Goal: Find contact information: Find contact information

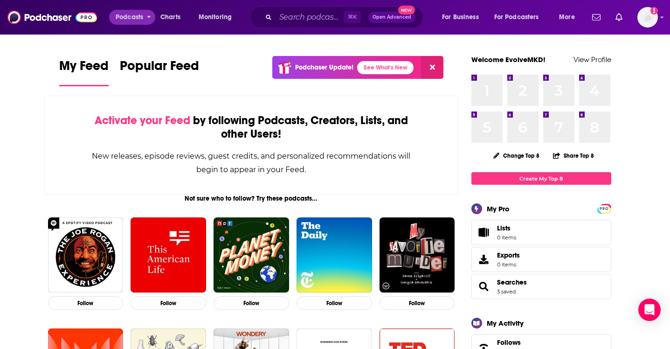
click at [141, 16] on span "Podcasts" at bounding box center [129, 17] width 27 height 13
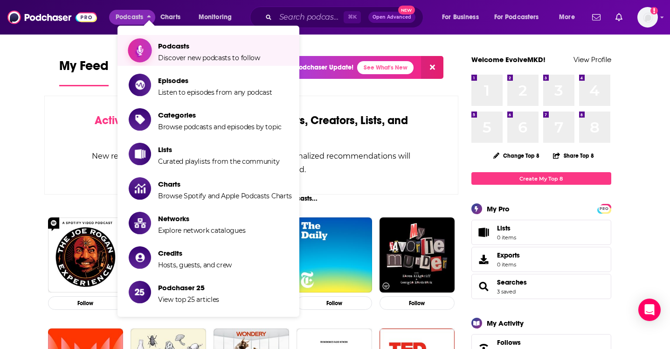
click at [183, 59] on span "Discover new podcasts to follow" at bounding box center [209, 58] width 102 height 8
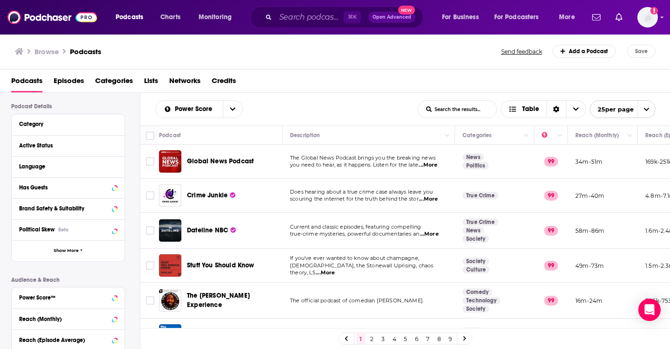
scroll to position [68, 0]
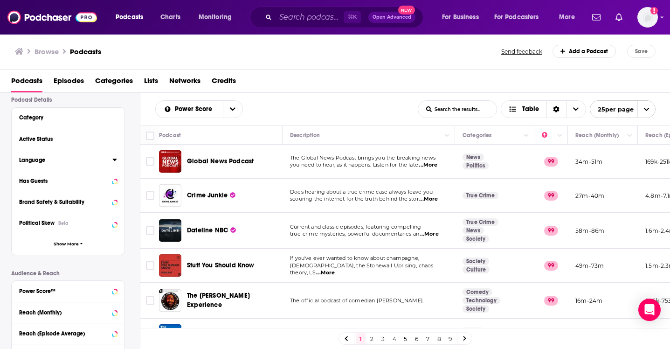
click at [114, 159] on icon at bounding box center [114, 159] width 4 height 2
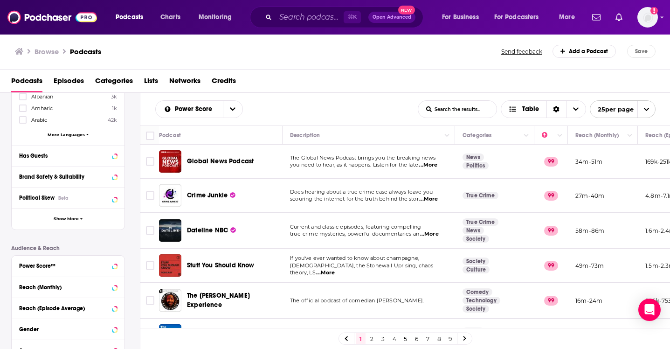
scroll to position [220, 0]
click at [72, 218] on span "Show More" at bounding box center [66, 219] width 25 height 5
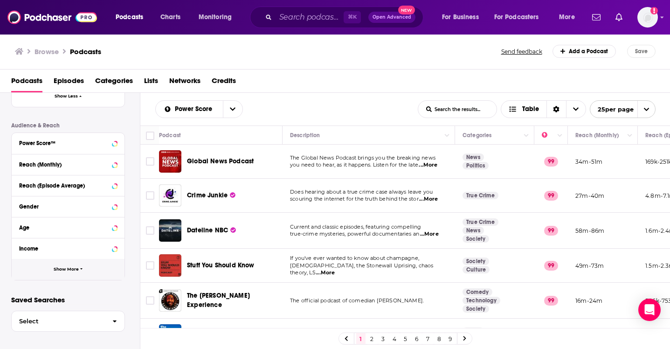
scroll to position [531, 0]
click at [88, 319] on span "Select" at bounding box center [58, 321] width 93 height 6
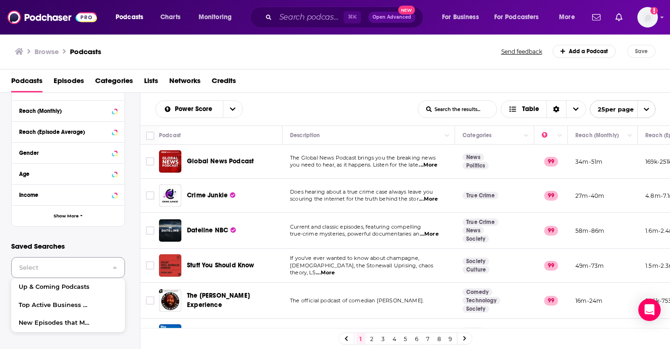
scroll to position [584, 0]
click at [80, 213] on icon "button" at bounding box center [81, 215] width 3 height 4
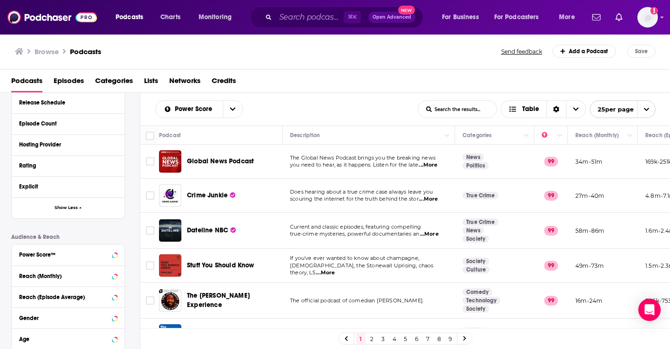
scroll to position [424, 0]
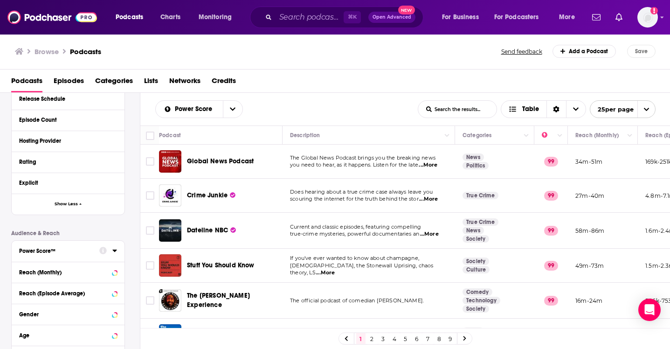
click at [113, 252] on icon at bounding box center [114, 250] width 5 height 7
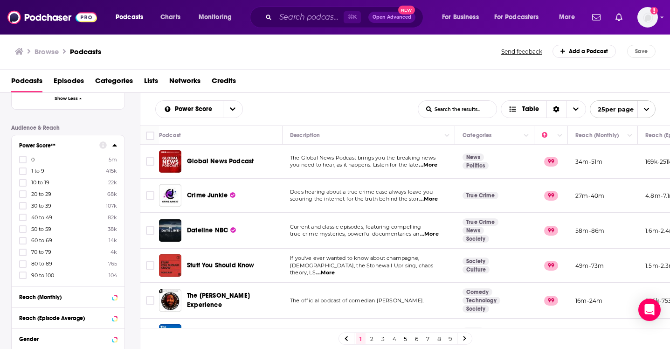
scroll to position [528, 0]
click at [22, 230] on icon at bounding box center [23, 230] width 6 height 6
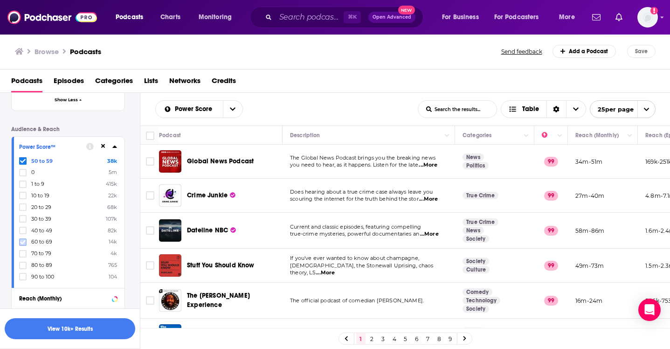
click at [23, 239] on icon at bounding box center [23, 242] width 6 height 6
click at [23, 253] on icon at bounding box center [23, 254] width 6 height 6
click at [23, 262] on icon at bounding box center [23, 265] width 6 height 6
click at [22, 275] on icon at bounding box center [23, 277] width 6 height 6
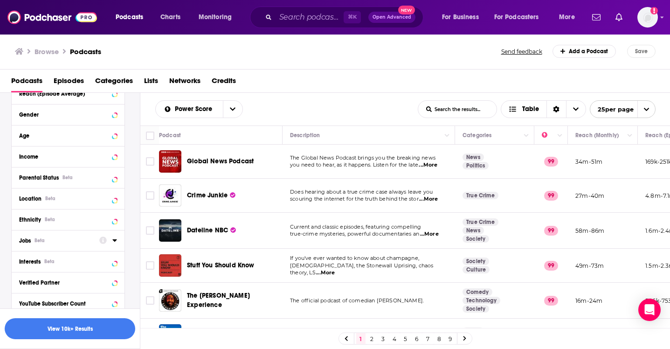
scroll to position [754, 0]
click at [112, 261] on icon at bounding box center [114, 260] width 5 height 7
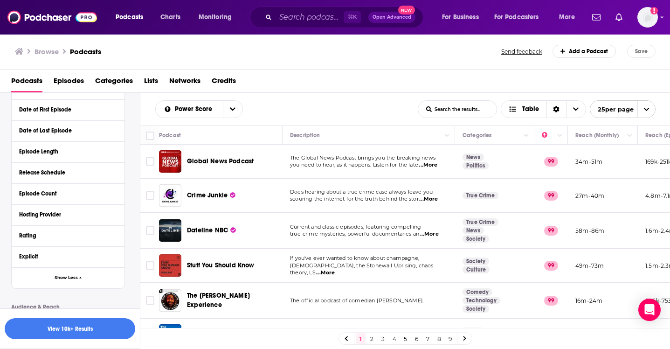
scroll to position [347, 0]
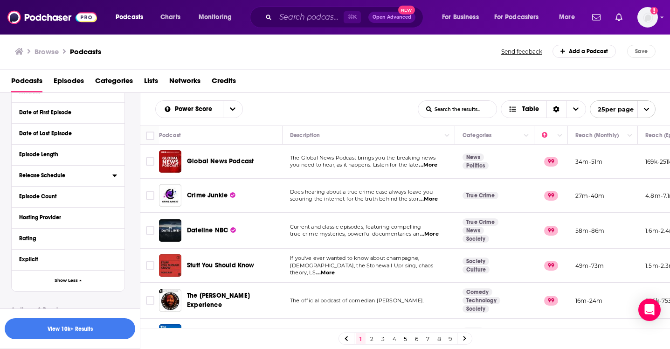
click at [114, 173] on icon at bounding box center [114, 175] width 5 height 7
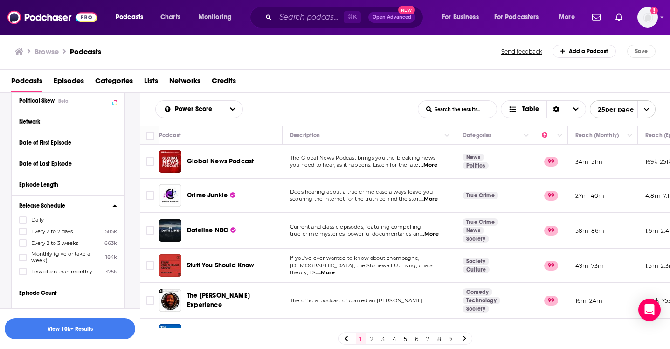
scroll to position [311, 0]
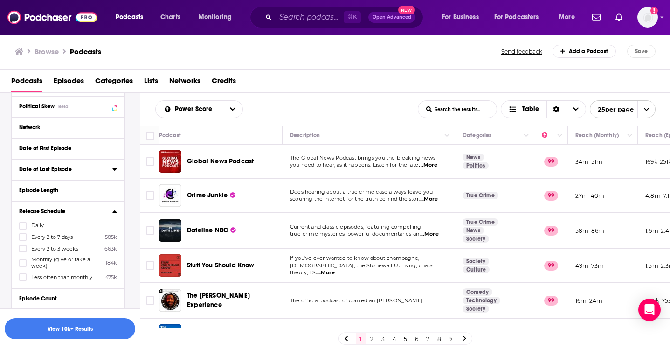
click at [115, 170] on icon at bounding box center [114, 169] width 4 height 2
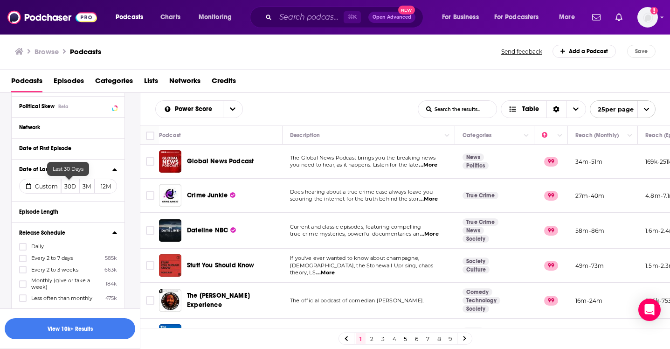
click at [73, 184] on button "30D" at bounding box center [70, 185] width 18 height 15
click at [112, 211] on icon at bounding box center [114, 210] width 5 height 7
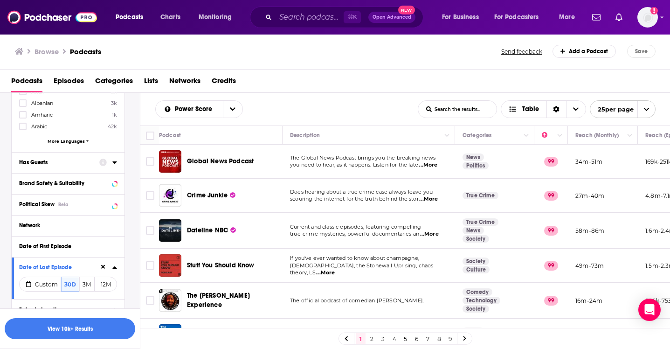
scroll to position [213, 0]
click at [113, 162] on icon at bounding box center [114, 163] width 4 height 2
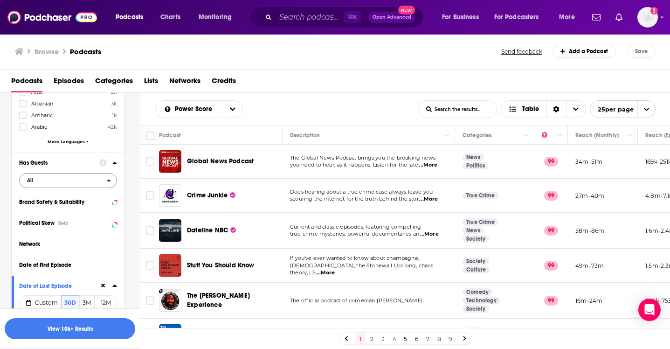
click at [38, 181] on span "All" at bounding box center [63, 180] width 87 height 12
click at [41, 213] on span "Has guests" at bounding box center [50, 210] width 53 height 5
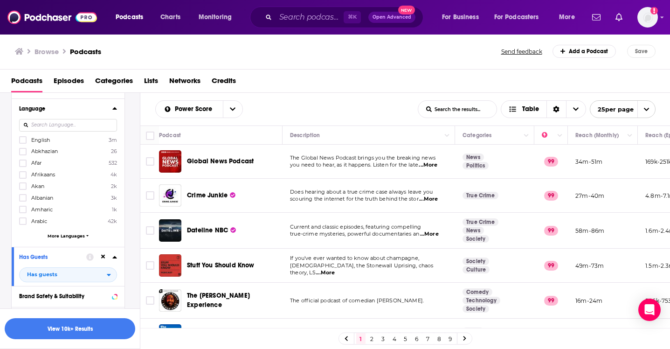
scroll to position [86, 0]
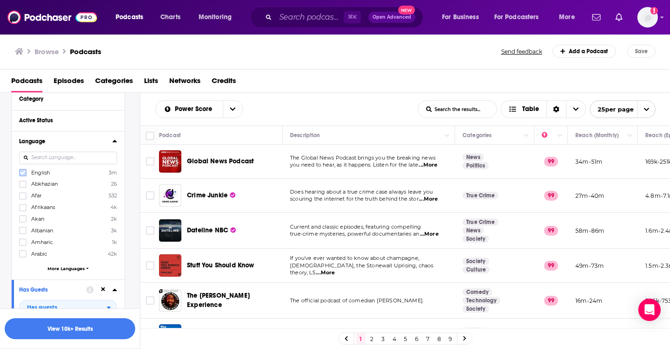
click at [22, 171] on icon at bounding box center [23, 173] width 6 height 6
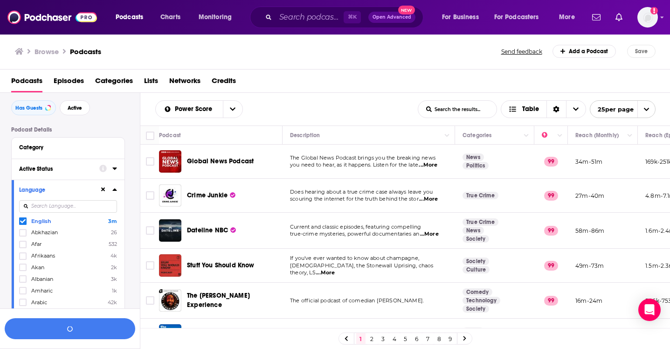
scroll to position [34, 0]
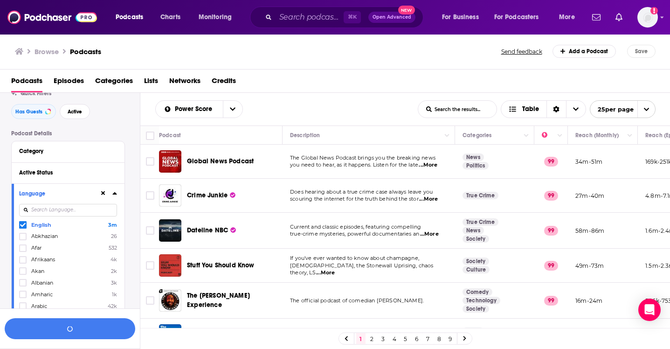
click at [117, 172] on div "Active Status" at bounding box center [68, 172] width 113 height 21
click at [114, 172] on icon at bounding box center [114, 172] width 4 height 2
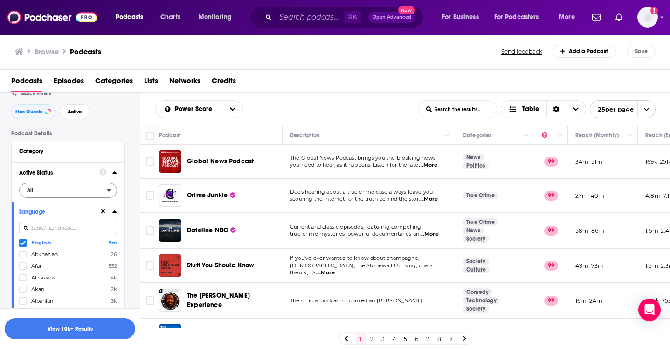
click at [54, 190] on span "All" at bounding box center [63, 190] width 87 height 12
click at [49, 220] on span "Active" at bounding box center [47, 220] width 47 height 5
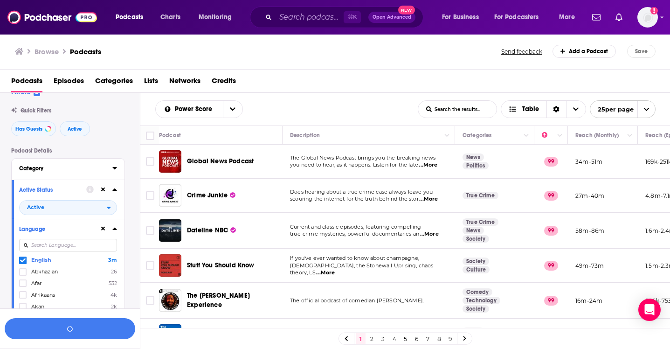
scroll to position [17, 0]
click at [116, 165] on icon at bounding box center [114, 167] width 5 height 7
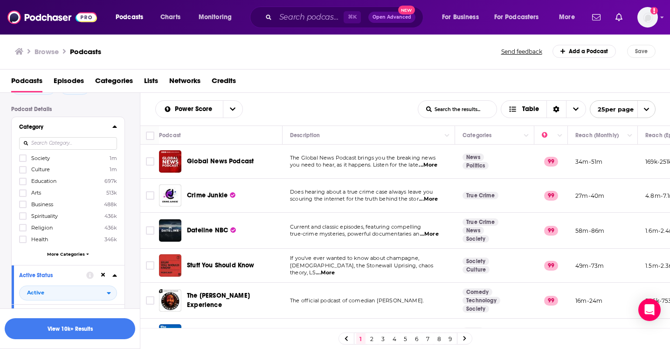
scroll to position [58, 0]
click at [23, 237] on icon at bounding box center [23, 239] width 6 height 6
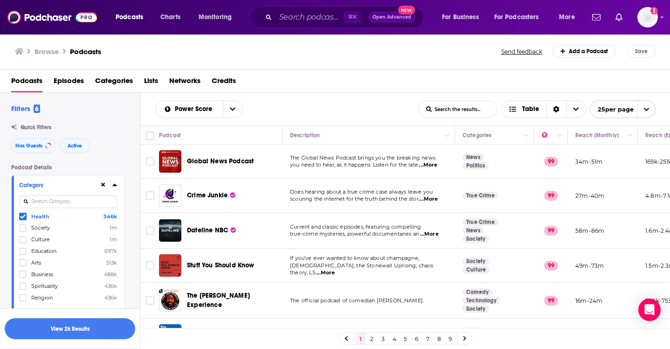
scroll to position [0, 0]
click at [69, 332] on button "View 2k Results" at bounding box center [70, 328] width 130 height 21
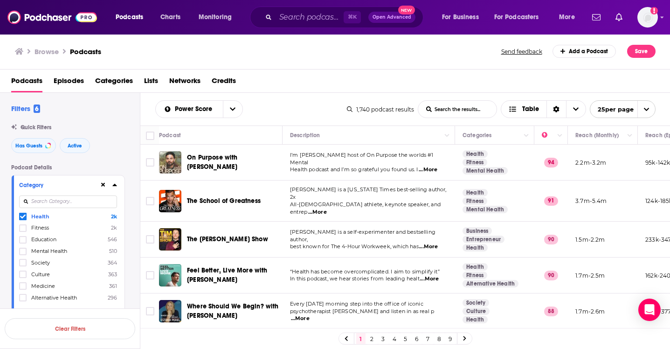
click at [430, 166] on span "...More" at bounding box center [428, 169] width 19 height 7
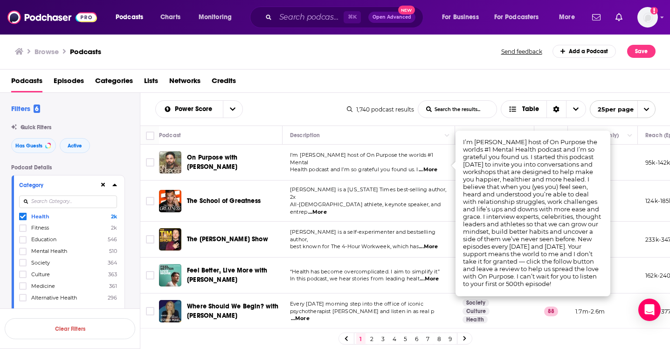
click at [238, 158] on span "On Purpose with [PERSON_NAME]" at bounding box center [212, 161] width 51 height 17
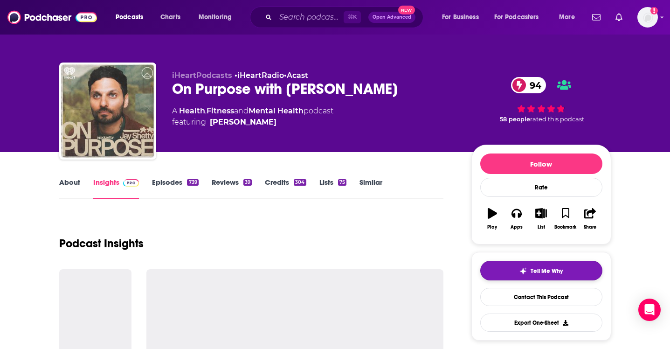
click at [564, 270] on button "Tell Me Why" at bounding box center [541, 271] width 122 height 20
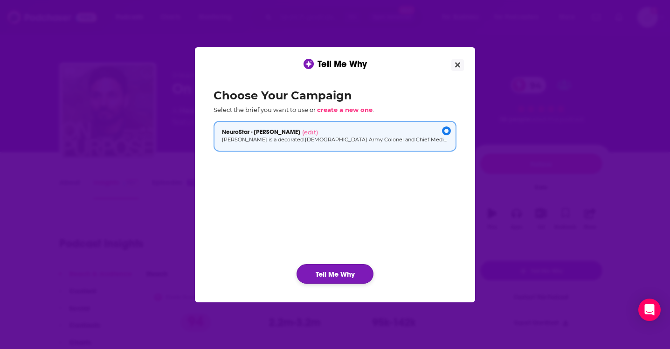
click at [336, 272] on button "Tell Me Why" at bounding box center [334, 274] width 77 height 20
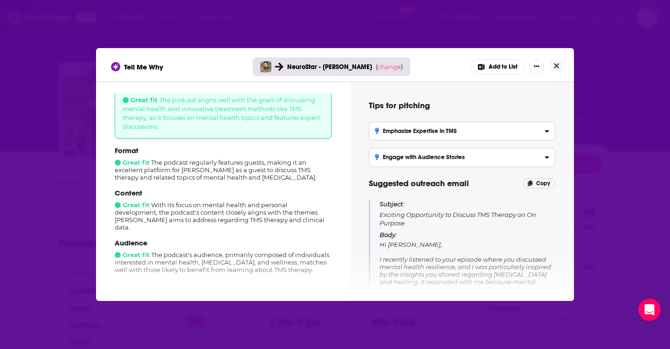
scroll to position [62, 0]
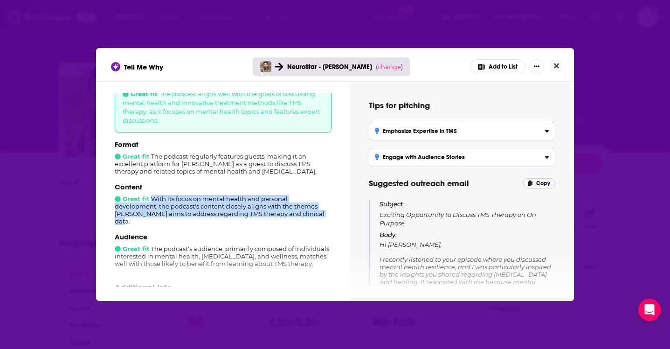
drag, startPoint x: 152, startPoint y: 205, endPoint x: 297, endPoint y: 220, distance: 145.8
click at [297, 221] on div "Content Great fit With its focus on mental health and personal development, the…" at bounding box center [223, 203] width 217 height 42
copy div "With its focus on mental health and personal development, the podcast's content…"
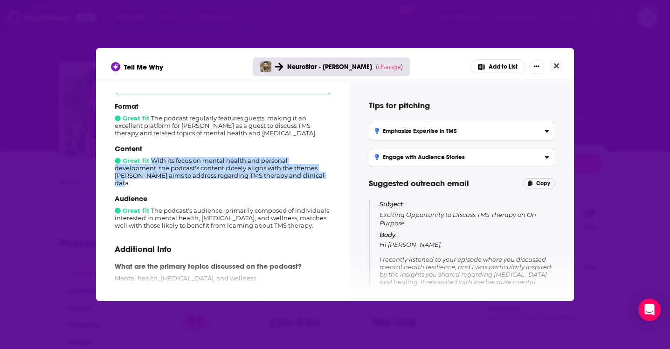
scroll to position [101, 0]
drag, startPoint x: 151, startPoint y: 208, endPoint x: 319, endPoint y: 224, distance: 168.1
click at [319, 224] on div "Audience Great fit The podcast's audience, primarily composed of individuals in…" at bounding box center [223, 210] width 217 height 35
copy div "The podcast's audience, primarily composed of individuals interested in mental …"
click at [509, 65] on button "Add to List" at bounding box center [497, 66] width 55 height 15
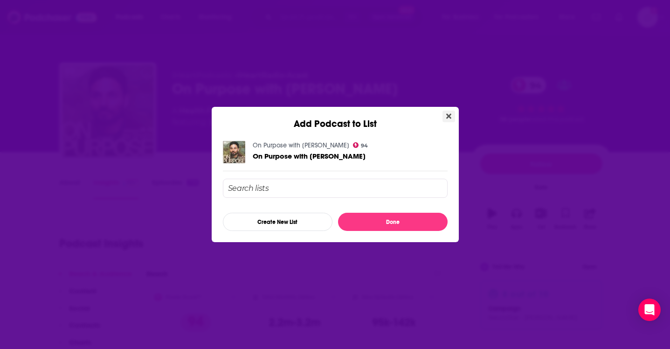
click at [448, 114] on icon "Close" at bounding box center [448, 115] width 5 height 7
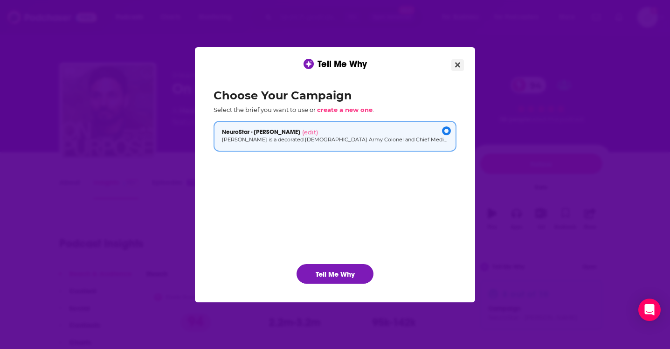
click at [458, 63] on icon "Close" at bounding box center [457, 64] width 5 height 7
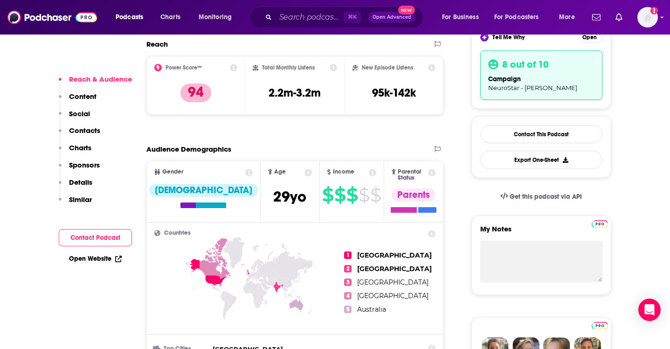
scroll to position [229, 0]
click at [511, 133] on link "Contact This Podcast" at bounding box center [541, 134] width 122 height 18
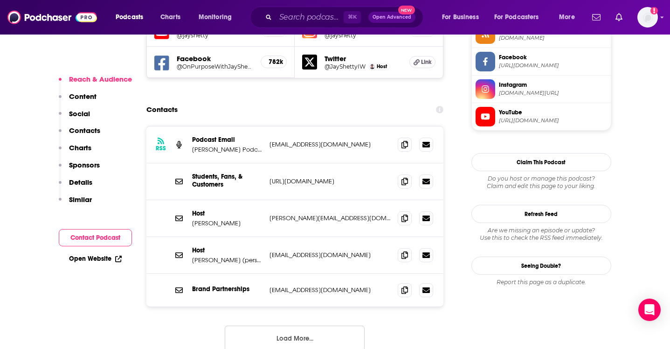
scroll to position [865, 0]
click at [404, 214] on icon at bounding box center [404, 217] width 7 height 7
click at [402, 286] on icon at bounding box center [404, 289] width 7 height 7
click at [402, 141] on icon at bounding box center [404, 144] width 7 height 7
click at [406, 251] on icon at bounding box center [404, 254] width 7 height 7
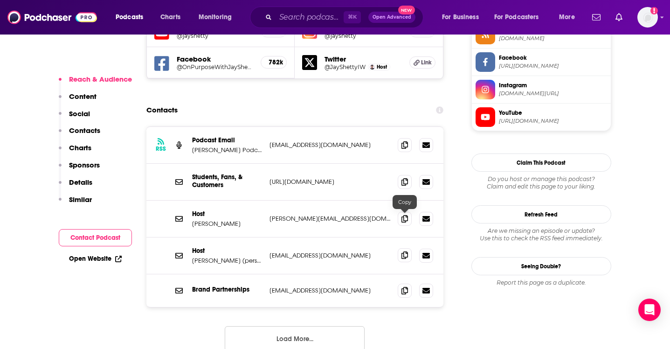
click at [406, 251] on icon at bounding box center [404, 254] width 7 height 7
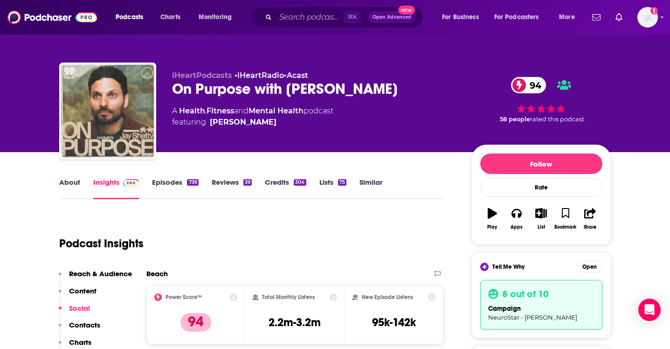
scroll to position [0, 0]
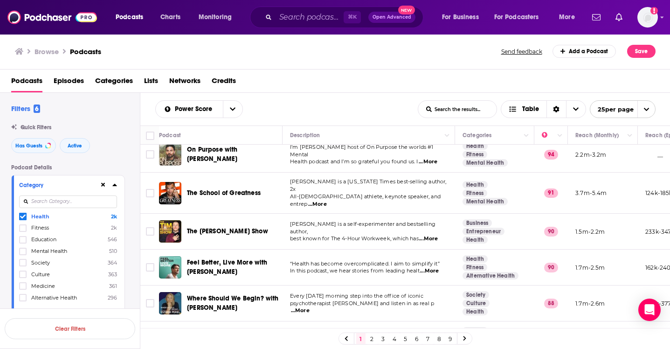
scroll to position [11, 0]
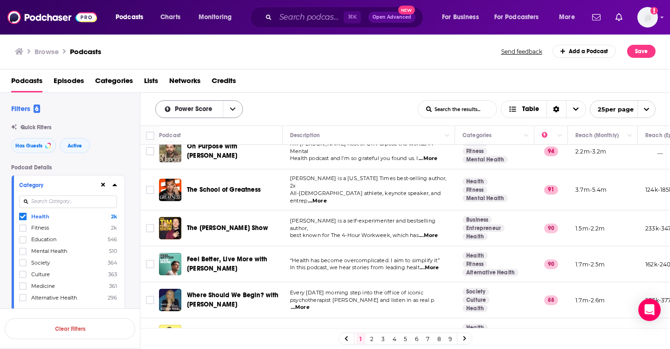
click at [210, 108] on span "Power Score" at bounding box center [195, 109] width 41 height 7
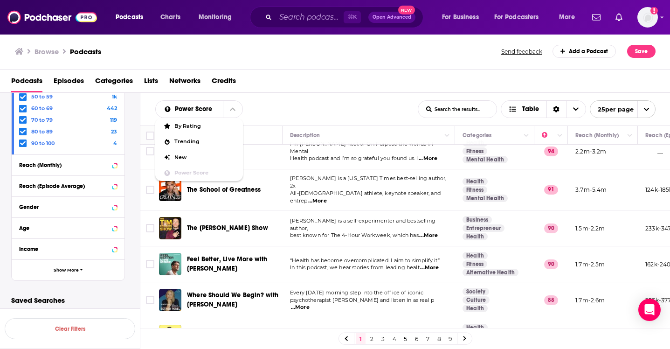
scroll to position [0, 0]
click at [22, 140] on icon at bounding box center [23, 143] width 6 height 6
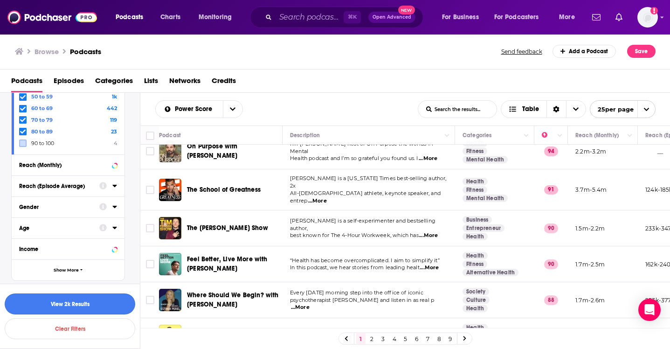
click at [84, 302] on button "View 2k Results" at bounding box center [70, 303] width 130 height 21
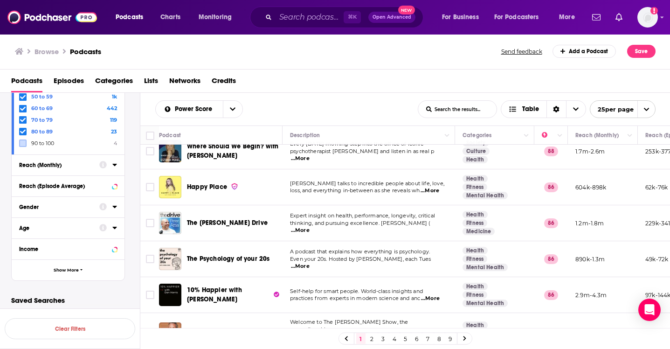
click at [24, 130] on icon at bounding box center [23, 132] width 6 height 4
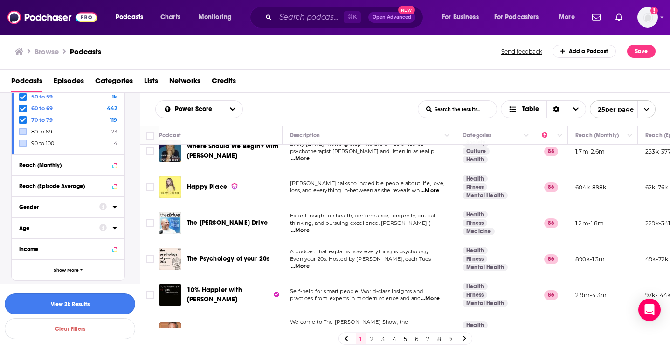
click at [43, 300] on button "View 2k Results" at bounding box center [70, 303] width 130 height 21
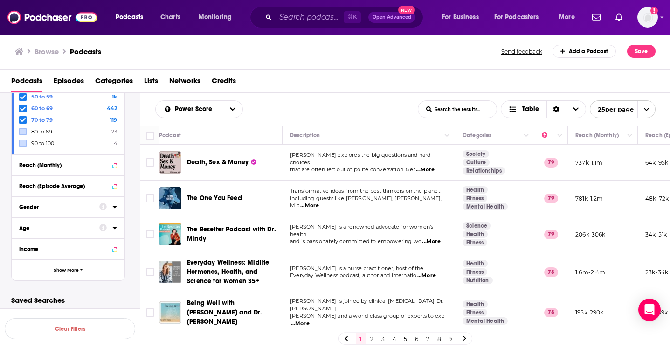
click at [319, 202] on span "...More" at bounding box center [309, 205] width 19 height 7
click at [322, 166] on span "that are often left out of polite conversation. Get" at bounding box center [352, 169] width 125 height 7
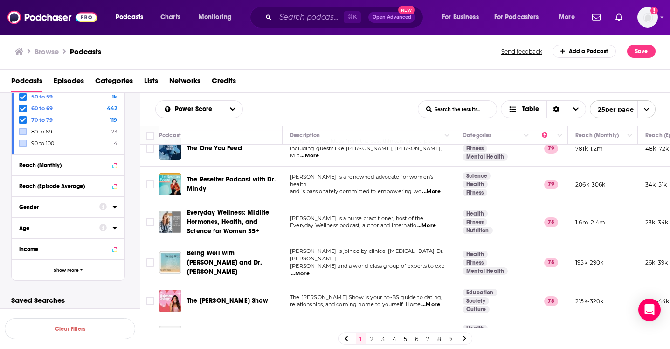
scroll to position [63, 0]
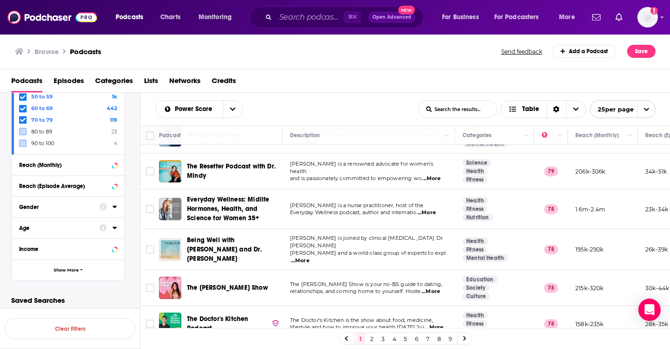
click at [391, 175] on span "and is passionately committed to empowering wo" at bounding box center [355, 178] width 131 height 7
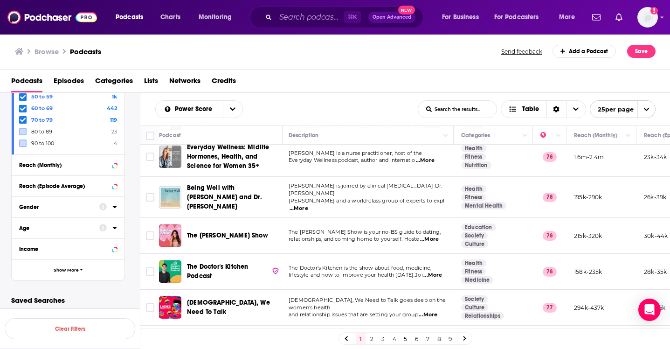
scroll to position [115, 3]
click at [307, 205] on span "...More" at bounding box center [297, 208] width 19 height 7
click at [427, 235] on span "...More" at bounding box center [428, 238] width 19 height 7
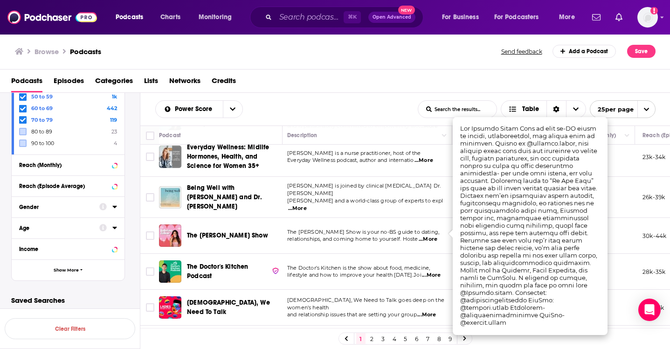
click at [425, 271] on span "...More" at bounding box center [431, 274] width 19 height 7
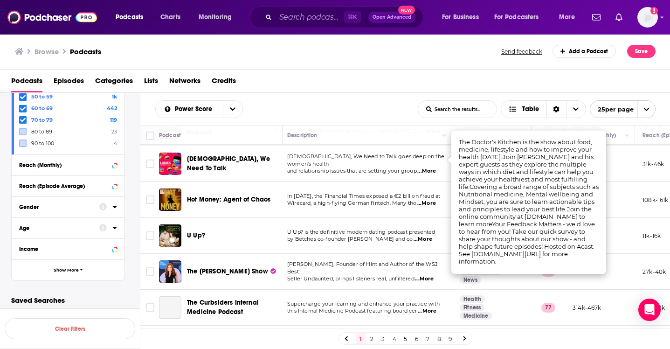
scroll to position [260, 3]
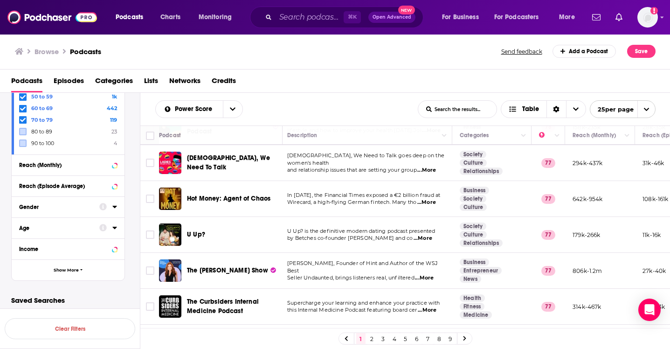
click at [423, 234] on span "...More" at bounding box center [422, 237] width 19 height 7
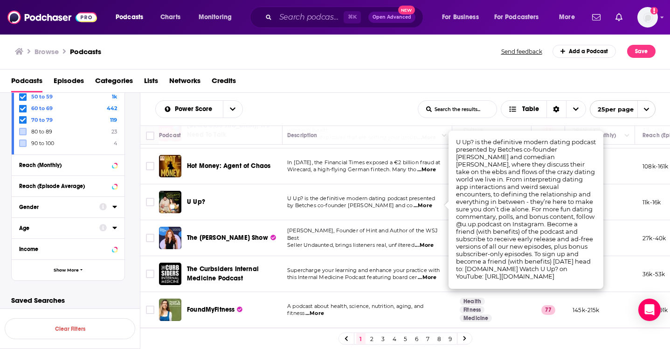
scroll to position [295, 3]
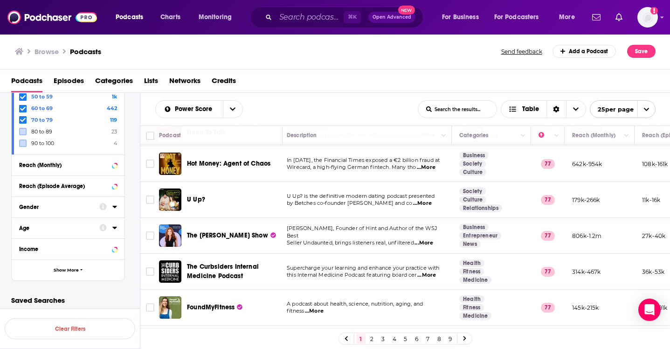
click at [429, 239] on span "...More" at bounding box center [423, 242] width 19 height 7
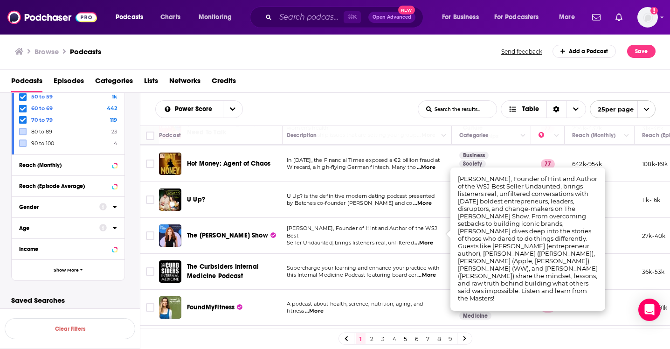
click at [428, 271] on span "...More" at bounding box center [426, 274] width 19 height 7
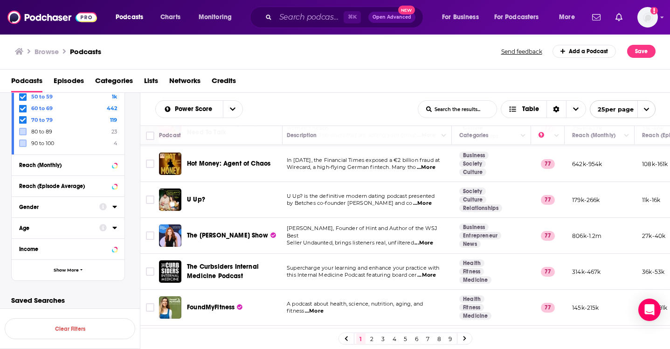
click at [177, 264] on img "The Curbsiders Internal Medicine Podcast" at bounding box center [170, 271] width 22 height 22
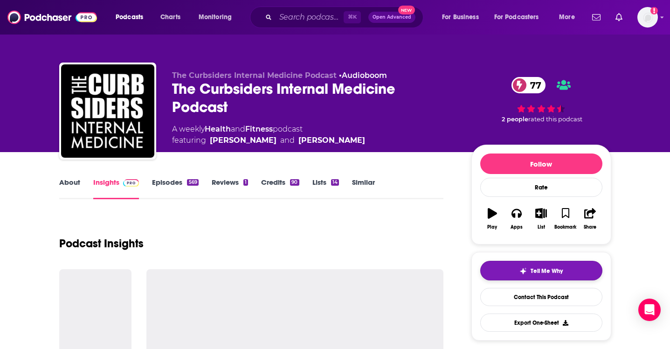
click at [550, 274] on span "Tell Me Why" at bounding box center [546, 270] width 32 height 7
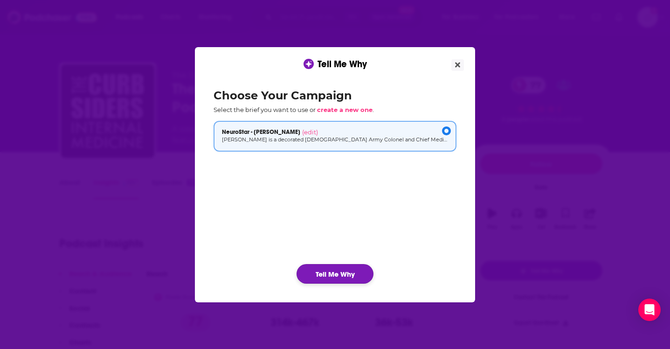
click at [357, 268] on button "Tell Me Why" at bounding box center [334, 274] width 77 height 20
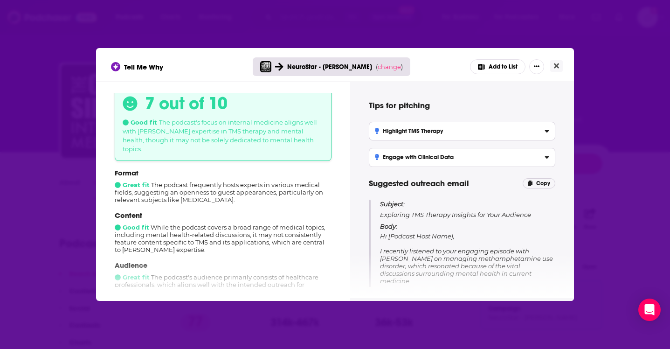
scroll to position [37, 0]
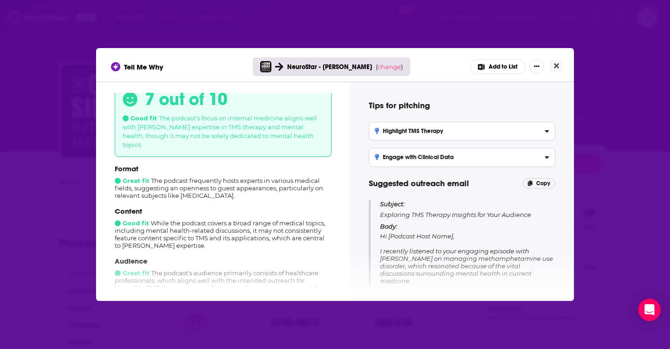
drag, startPoint x: 283, startPoint y: 185, endPoint x: 151, endPoint y: 170, distance: 133.2
click at [151, 170] on div "Format Great fit The podcast frequently hosts experts in various medical fields…" at bounding box center [223, 181] width 217 height 35
copy div "The podcast frequently hosts experts in various medical fields, suggesting an o…"
click at [558, 63] on icon "Close" at bounding box center [556, 65] width 5 height 7
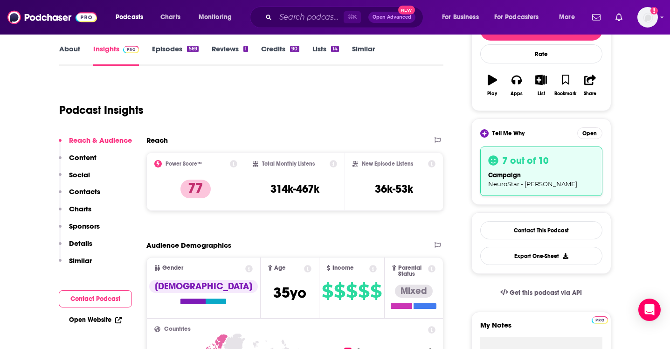
scroll to position [171, 0]
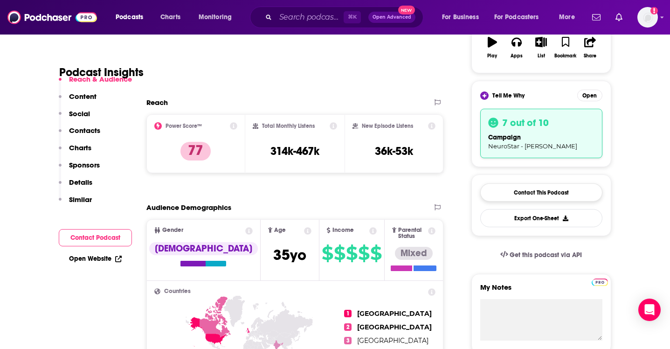
click at [518, 190] on link "Contact This Podcast" at bounding box center [541, 192] width 122 height 18
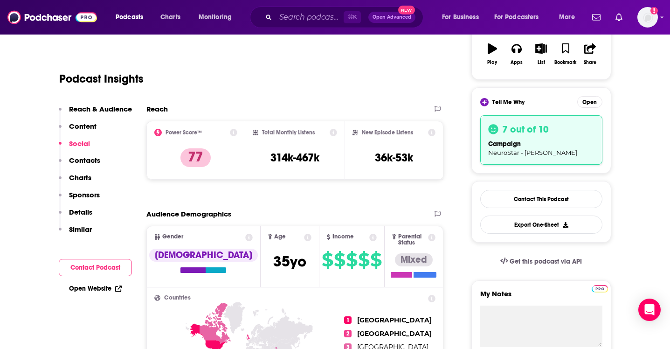
click at [78, 269] on button "Contact Podcast" at bounding box center [95, 267] width 73 height 17
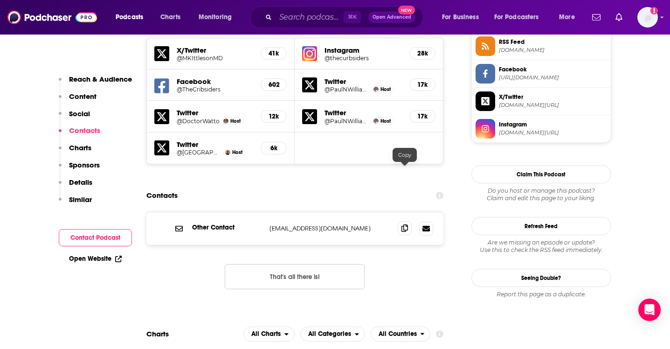
click at [403, 224] on icon at bounding box center [404, 227] width 7 height 7
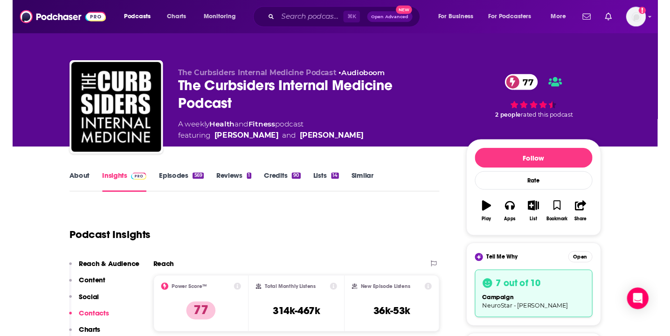
scroll to position [0, 0]
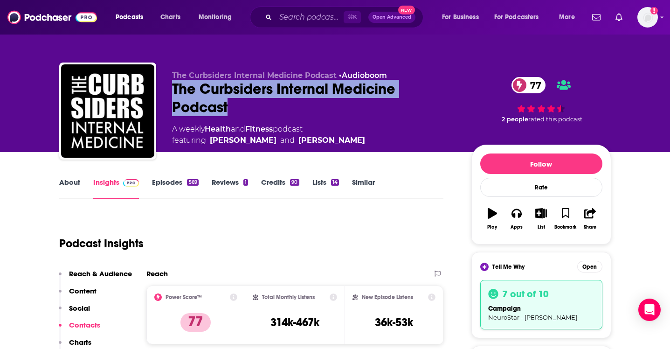
drag, startPoint x: 173, startPoint y: 83, endPoint x: 228, endPoint y: 104, distance: 58.9
click at [228, 104] on div "The Curbsiders Internal Medicine Podcast 77" at bounding box center [314, 98] width 284 height 36
copy h2 "The Curbsiders Internal Medicine Podcast"
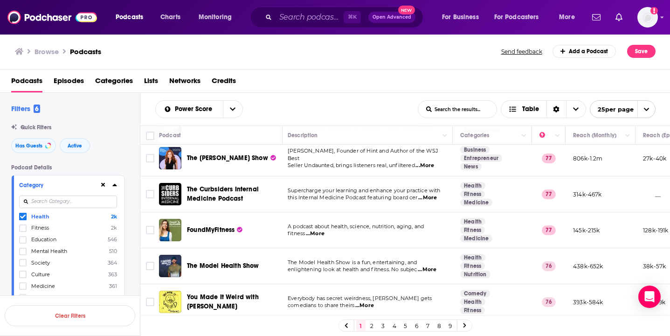
scroll to position [372, 2]
click at [434, 266] on span "...More" at bounding box center [427, 269] width 19 height 7
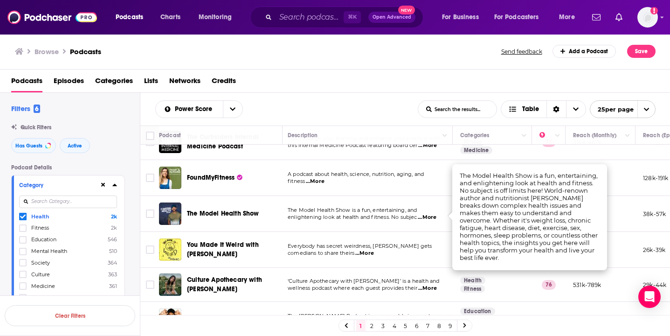
scroll to position [425, 2]
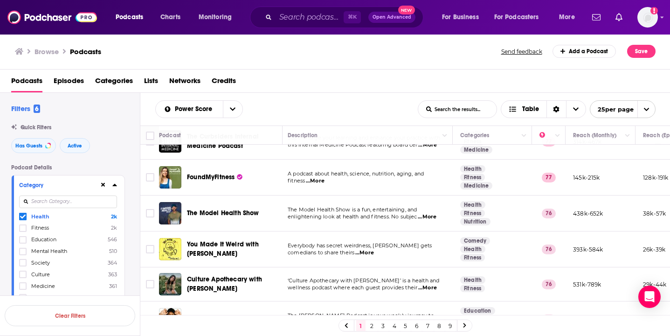
click at [370, 249] on span "...More" at bounding box center [364, 252] width 19 height 7
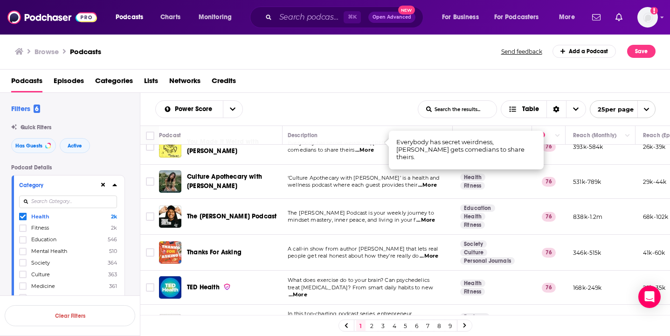
scroll to position [529, 2]
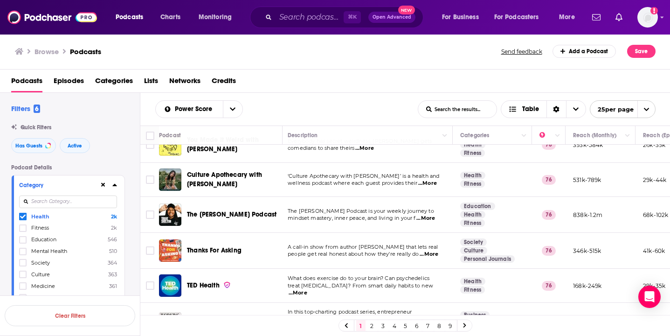
click at [429, 214] on span "...More" at bounding box center [425, 217] width 19 height 7
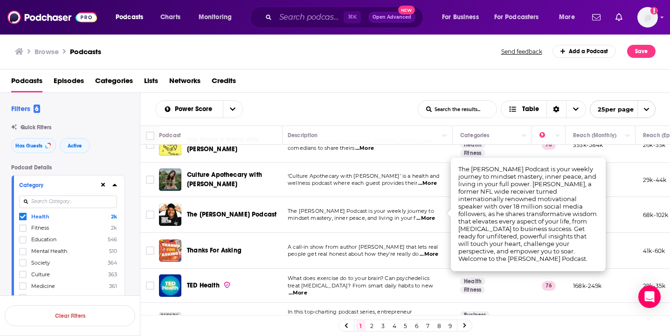
scroll to position [537, 2]
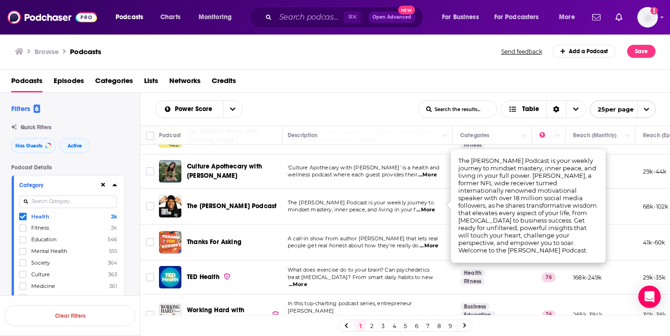
click at [431, 242] on span "...More" at bounding box center [428, 245] width 19 height 7
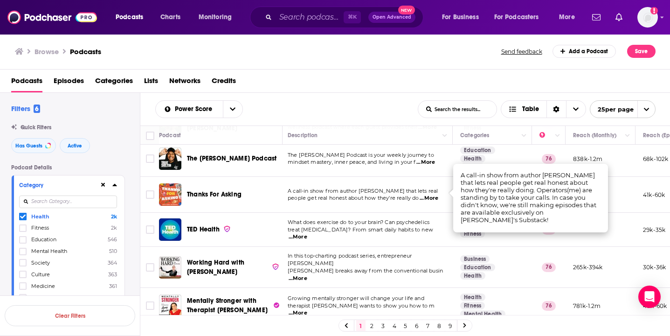
scroll to position [587, 2]
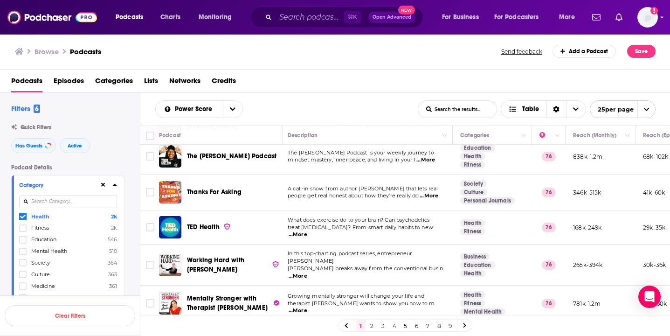
click at [307, 231] on span "...More" at bounding box center [297, 234] width 19 height 7
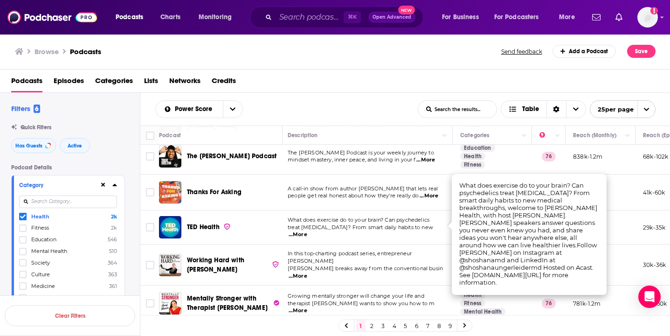
click at [173, 222] on img "TED Health" at bounding box center [170, 227] width 22 height 22
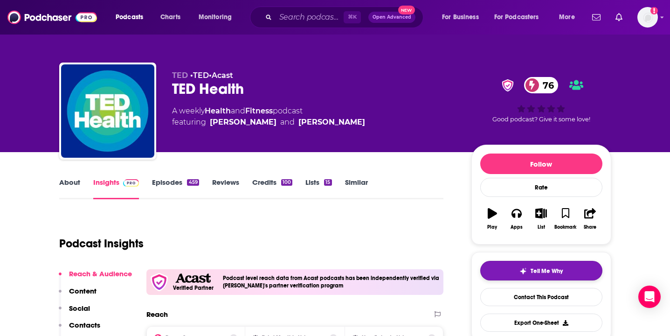
click at [520, 267] on img "button" at bounding box center [522, 270] width 7 height 7
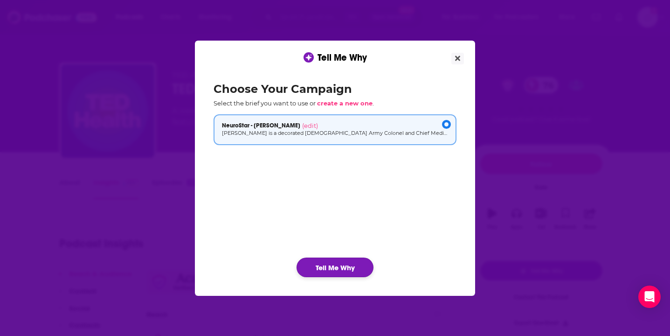
click at [312, 259] on button "Tell Me Why" at bounding box center [334, 267] width 77 height 20
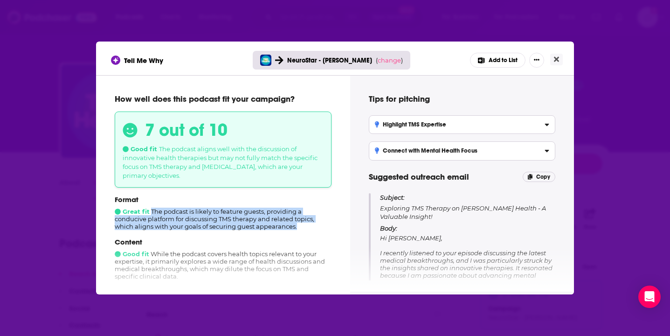
drag, startPoint x: 300, startPoint y: 227, endPoint x: 150, endPoint y: 209, distance: 151.1
click at [150, 209] on div "Format Great fit The podcast is likely to feature guests, providing a conducive…" at bounding box center [223, 212] width 217 height 35
copy div "The podcast is likely to feature guests, providing a conducive platform for dis…"
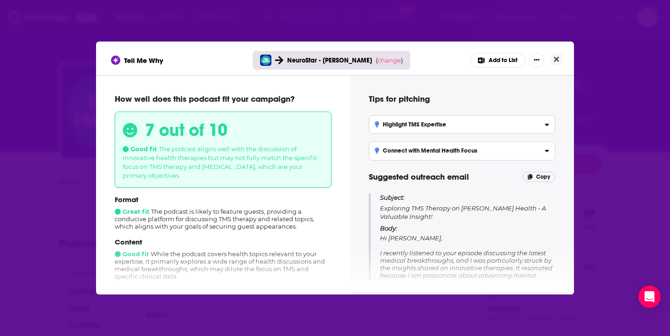
click at [226, 242] on p "Content" at bounding box center [223, 241] width 217 height 9
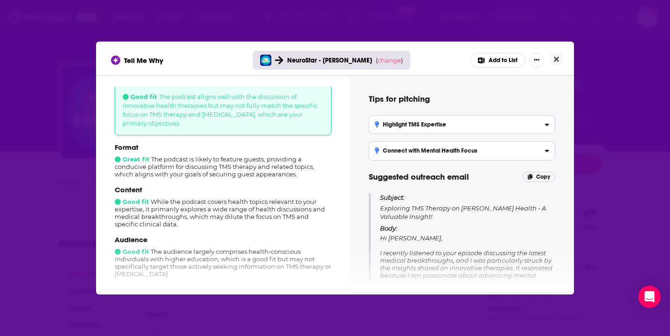
scroll to position [53, 0]
drag, startPoint x: 180, startPoint y: 208, endPoint x: 187, endPoint y: 216, distance: 10.6
click at [187, 216] on div "Content Good fit While the podcast covers health topics relevant to your expert…" at bounding box center [223, 206] width 217 height 42
copy div "explores a wide range of health discussions and medical breakthroughs,"
click at [557, 61] on icon "Close" at bounding box center [556, 59] width 5 height 5
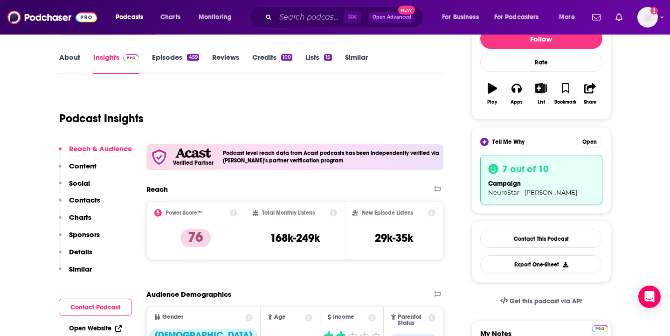
scroll to position [152, 0]
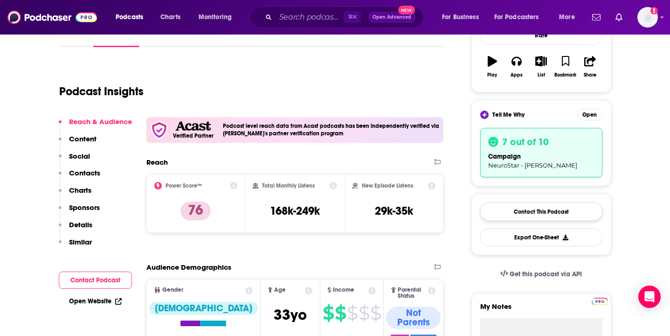
click at [517, 207] on link "Contact This Podcast" at bounding box center [541, 211] width 122 height 18
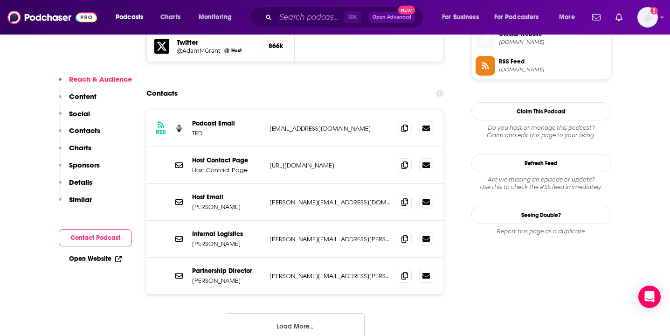
scroll to position [918, 0]
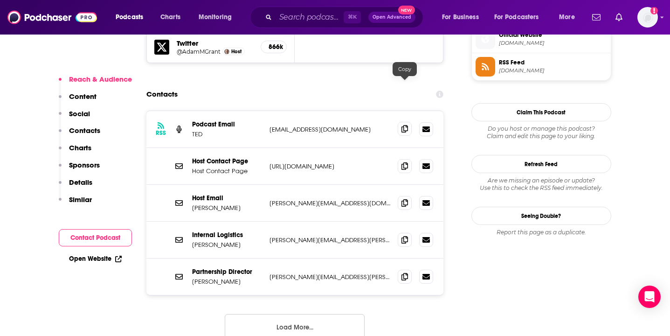
click at [408, 125] on icon at bounding box center [404, 128] width 7 height 7
click at [408, 195] on span at bounding box center [405, 202] width 14 height 14
click at [409, 232] on span at bounding box center [405, 239] width 14 height 14
click at [406, 272] on icon at bounding box center [404, 275] width 7 height 7
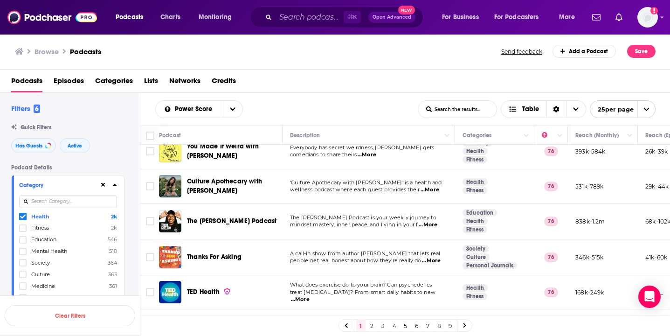
scroll to position [625, 0]
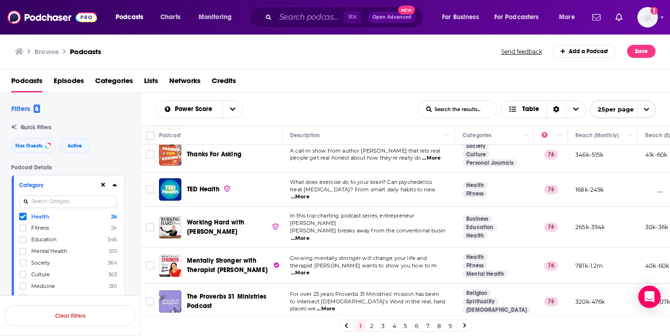
click at [309, 234] on span "...More" at bounding box center [300, 237] width 19 height 7
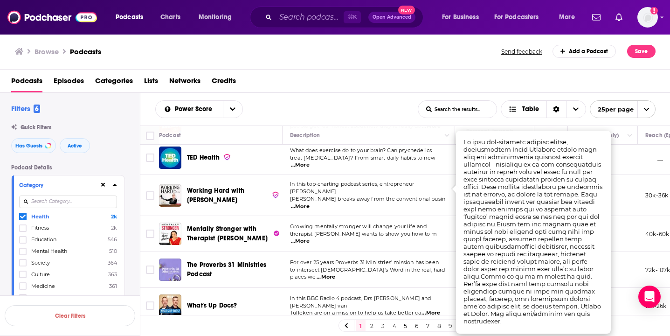
scroll to position [659, 0]
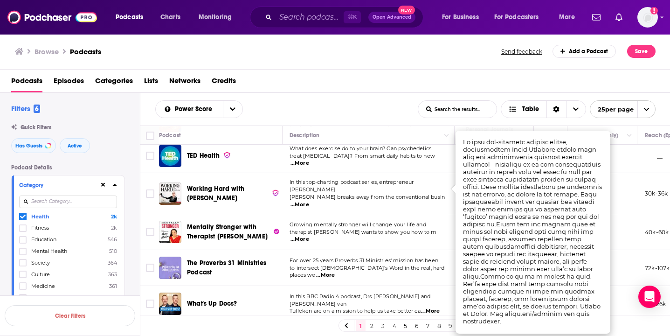
click at [309, 235] on span "...More" at bounding box center [299, 238] width 19 height 7
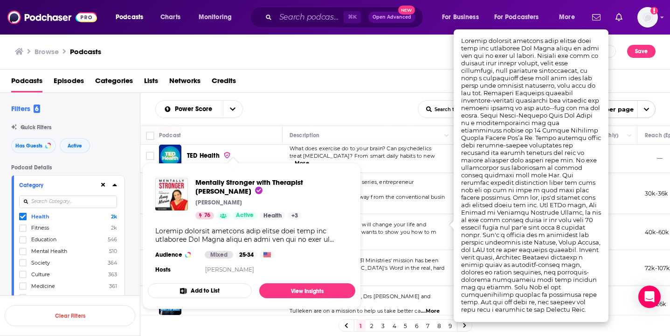
scroll to position [0, 0]
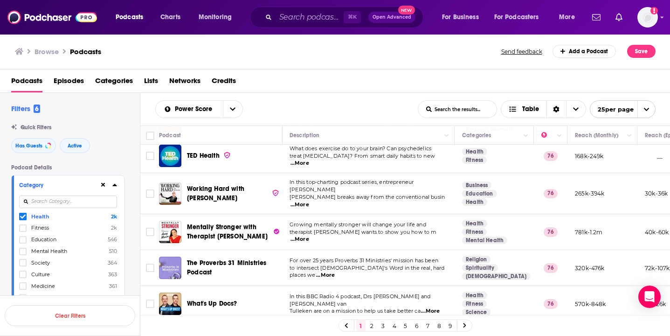
click at [398, 228] on span "therapist [PERSON_NAME] wants to show you how to m" at bounding box center [362, 231] width 147 height 7
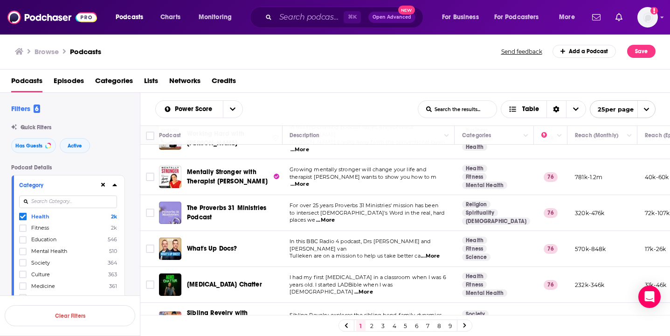
scroll to position [722, 0]
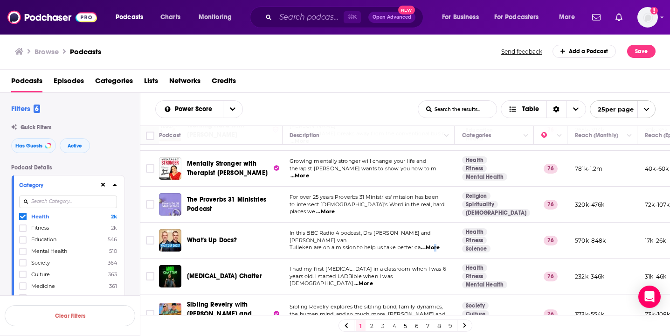
click at [433, 244] on span "...More" at bounding box center [430, 247] width 19 height 7
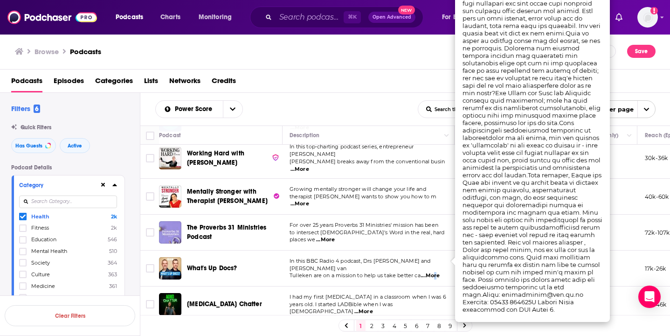
scroll to position [0, 0]
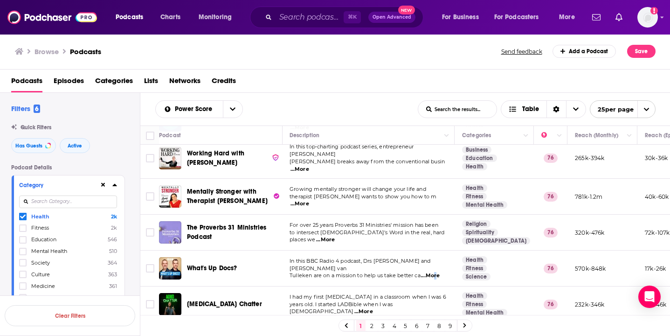
click at [194, 264] on span "What's Up Docs?" at bounding box center [212, 268] width 50 height 8
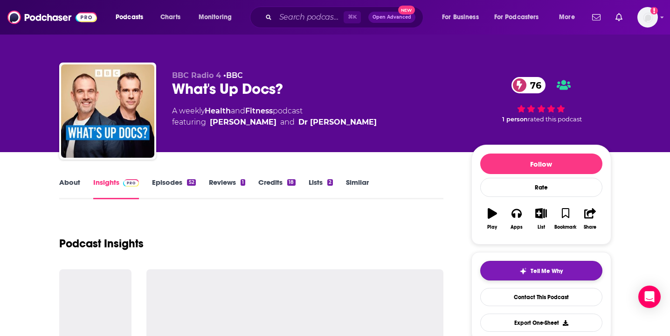
click at [564, 268] on button "Tell Me Why" at bounding box center [541, 271] width 122 height 20
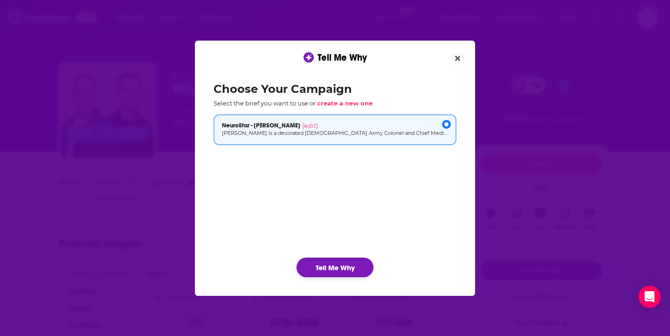
click at [342, 261] on button "Tell Me Why" at bounding box center [334, 267] width 77 height 20
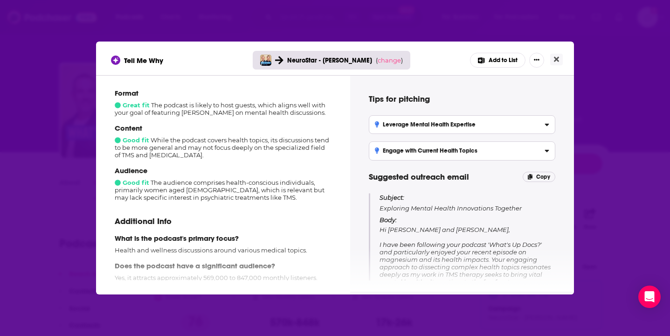
scroll to position [105, 0]
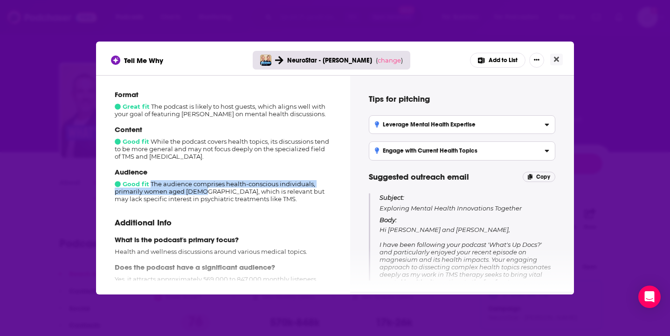
drag, startPoint x: 151, startPoint y: 183, endPoint x: 204, endPoint y: 187, distance: 53.3
click at [204, 187] on div "Audience Good fit The audience comprises health-conscious individuals, primaril…" at bounding box center [223, 184] width 217 height 35
copy div "The audience comprises health-conscious individuals, primarily women aged [DEMO…"
click at [553, 65] on button "Close" at bounding box center [556, 60] width 13 height 12
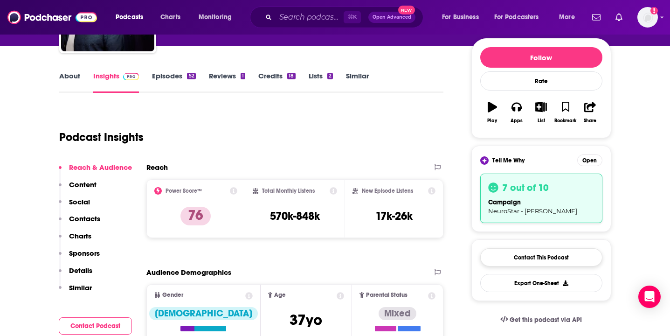
click at [509, 257] on link "Contact This Podcast" at bounding box center [541, 257] width 122 height 18
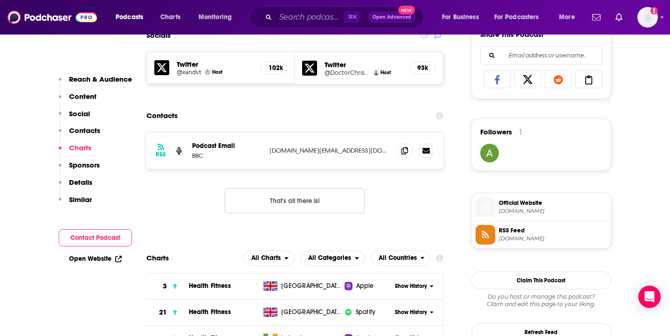
scroll to position [666, 0]
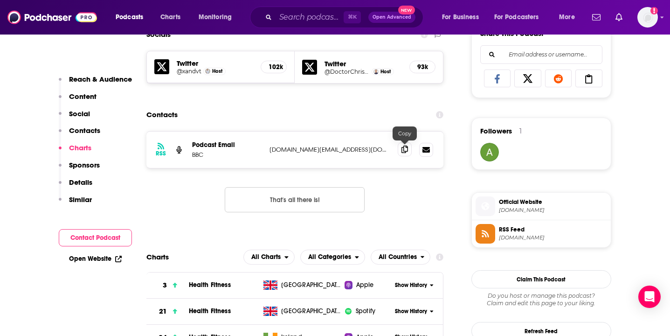
click at [403, 149] on icon at bounding box center [404, 148] width 7 height 7
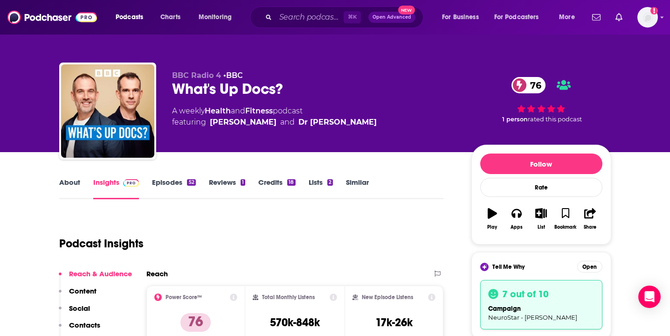
scroll to position [0, 0]
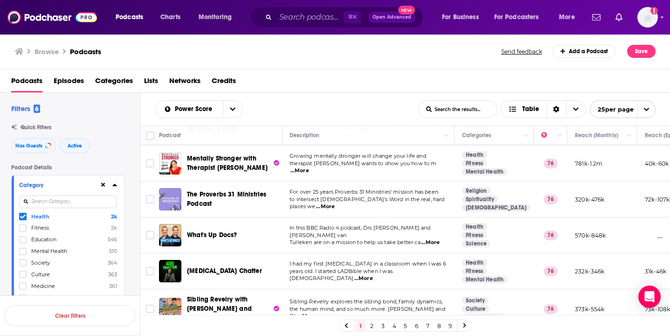
scroll to position [725, 0]
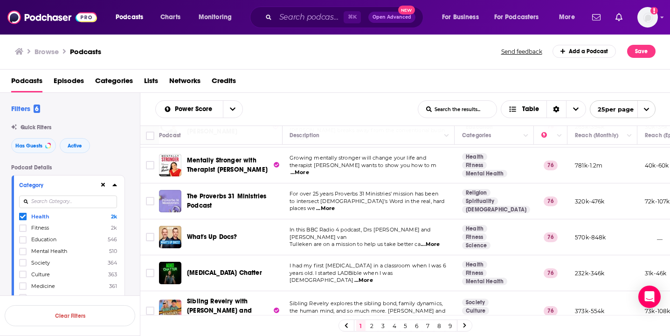
click at [373, 276] on span "...More" at bounding box center [363, 279] width 19 height 7
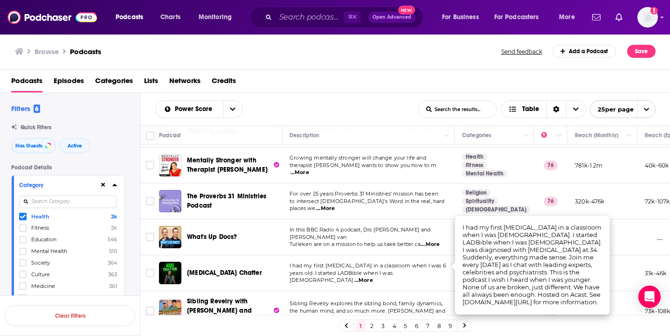
scroll to position [0, 0]
click at [316, 314] on span "...More" at bounding box center [306, 317] width 19 height 7
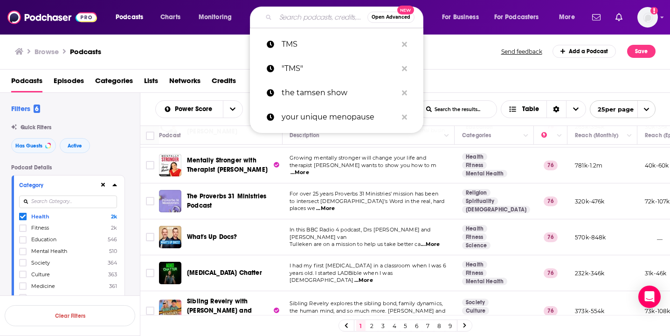
click at [289, 21] on input "Search podcasts, credits, & more..." at bounding box center [321, 17] width 92 height 15
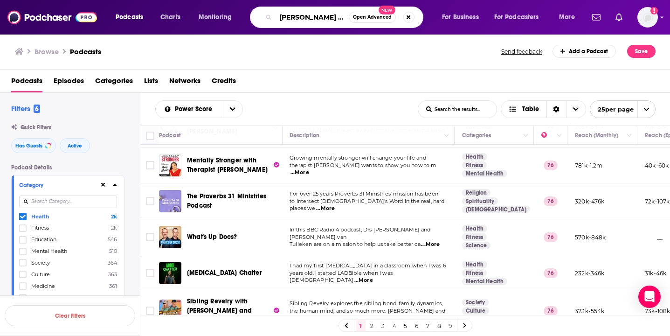
type input "[PERSON_NAME] and connner"
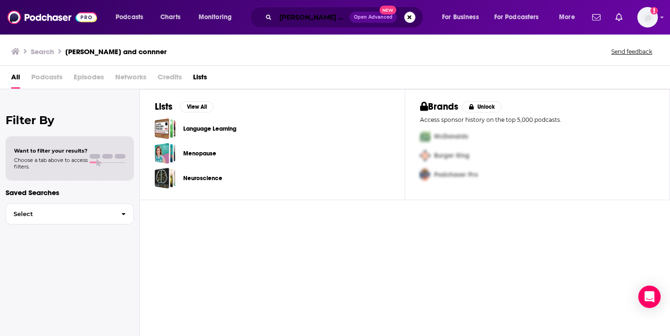
click at [325, 16] on input "[PERSON_NAME] and connner" at bounding box center [312, 17] width 74 height 15
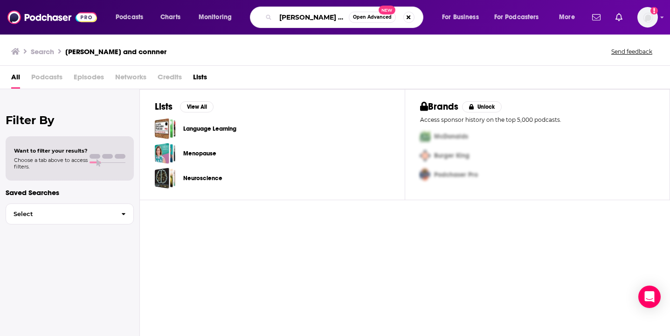
click at [318, 14] on input "[PERSON_NAME] and connner" at bounding box center [311, 17] width 73 height 15
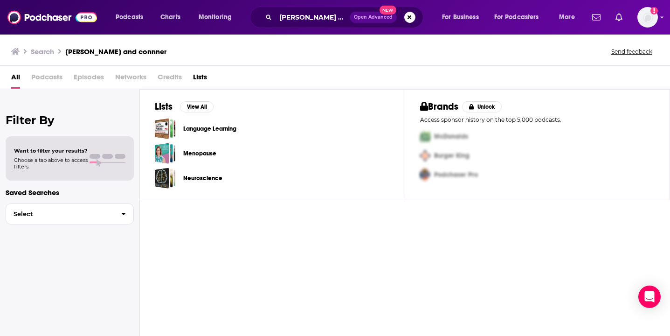
click at [137, 63] on div "Search [PERSON_NAME] and connner Send feedback" at bounding box center [335, 50] width 670 height 32
click at [47, 50] on h3 "Search" at bounding box center [42, 51] width 23 height 9
click at [47, 73] on span "Podcasts" at bounding box center [46, 78] width 31 height 19
click at [319, 23] on input "[PERSON_NAME] and connner" at bounding box center [312, 17] width 74 height 15
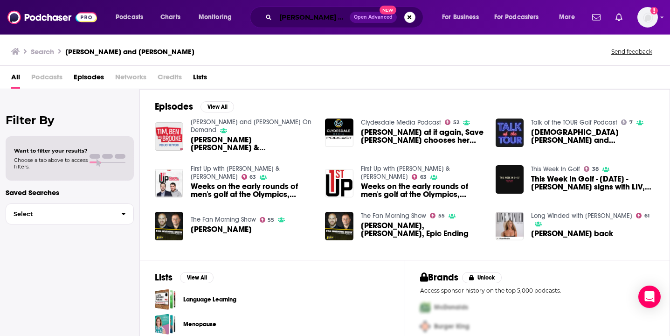
click at [292, 19] on input "[PERSON_NAME] and [PERSON_NAME]" at bounding box center [312, 17] width 74 height 15
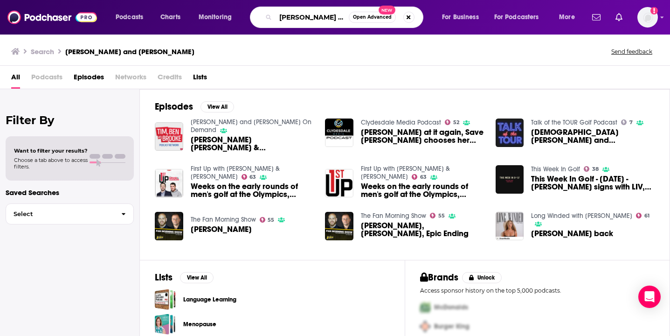
click at [310, 18] on input "[PERSON_NAME] and [PERSON_NAME]" at bounding box center [311, 17] width 73 height 15
type input "[PERSON_NAME] and [PERSON_NAME] make a podcast"
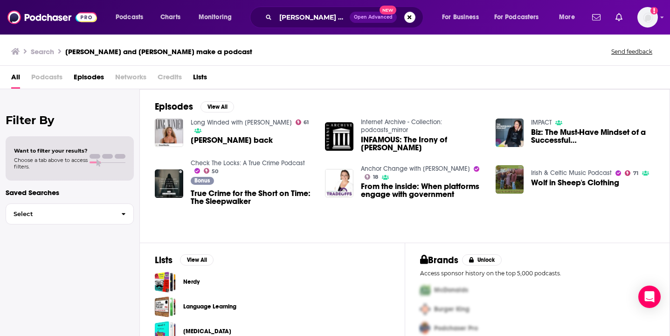
click at [55, 75] on span "Podcasts" at bounding box center [46, 78] width 31 height 19
click at [42, 81] on span "Podcasts" at bounding box center [46, 78] width 31 height 19
click at [46, 75] on span "Podcasts" at bounding box center [46, 78] width 31 height 19
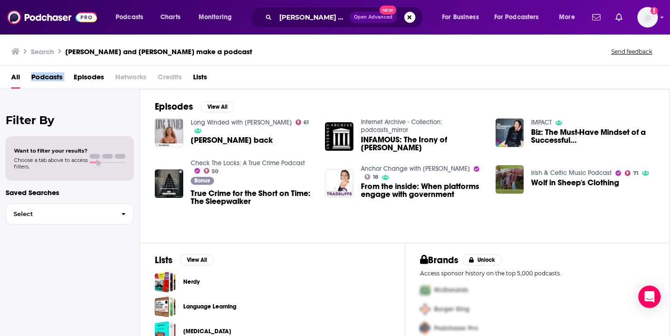
click at [46, 75] on span "Podcasts" at bounding box center [46, 78] width 31 height 19
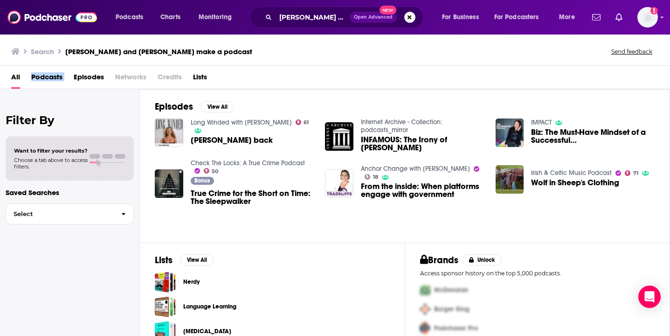
click at [46, 75] on span "Podcasts" at bounding box center [46, 78] width 31 height 19
click at [49, 77] on span "Podcasts" at bounding box center [46, 78] width 31 height 19
click at [9, 77] on div "All Podcasts Episodes Networks Credits Lists" at bounding box center [335, 77] width 670 height 23
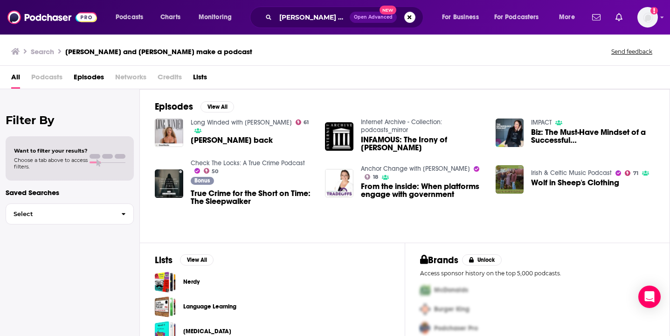
click at [14, 77] on span "All" at bounding box center [15, 78] width 9 height 19
click at [130, 18] on span "Podcasts" at bounding box center [129, 17] width 27 height 13
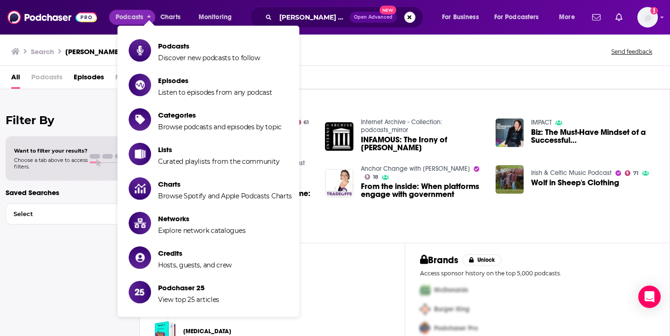
click at [405, 17] on button "Search podcasts, credits, & more..." at bounding box center [409, 17] width 11 height 11
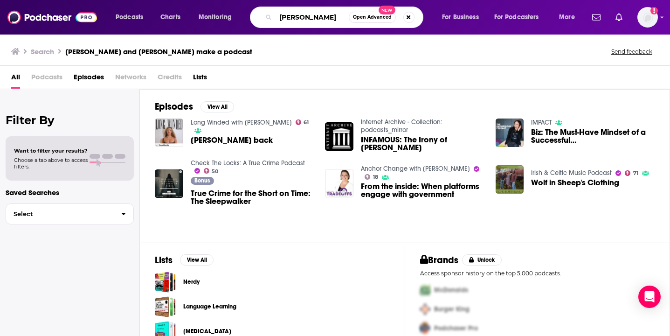
type input "[PERSON_NAME]"
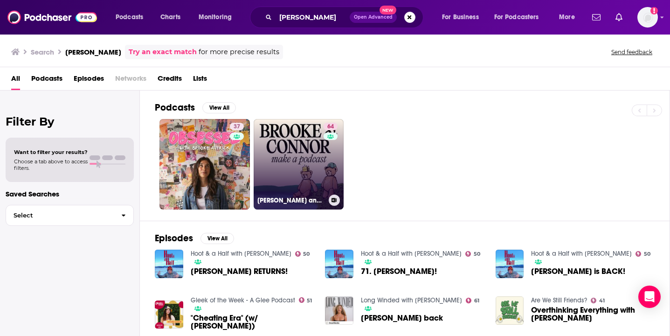
click at [302, 158] on link "64 [PERSON_NAME] and [PERSON_NAME] Make A Podcast" at bounding box center [299, 164] width 90 height 90
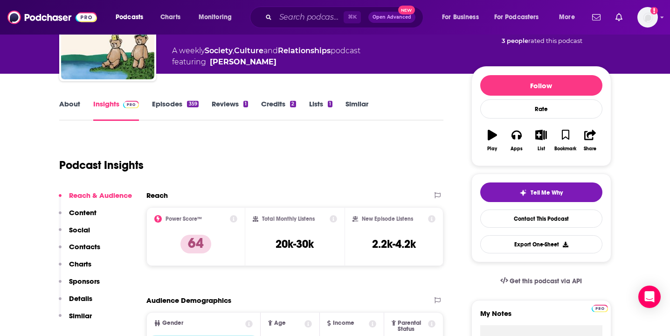
scroll to position [79, 0]
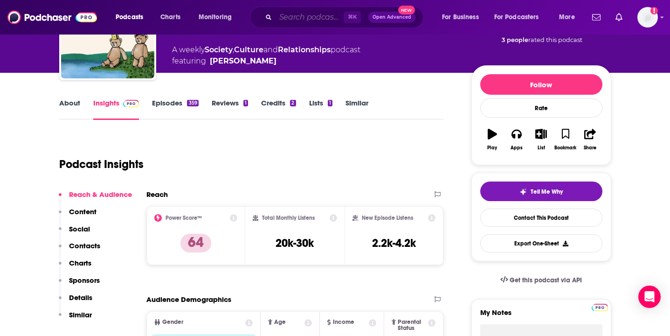
click at [292, 23] on input "Search podcasts, credits, & more..." at bounding box center [309, 17] width 68 height 15
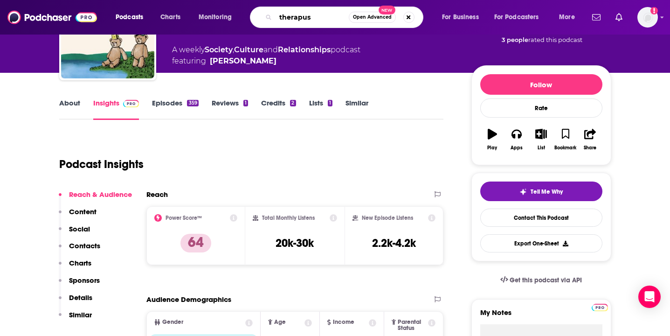
type input "therapuss"
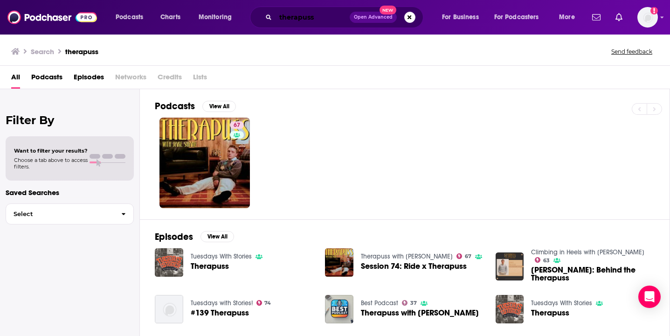
click at [320, 19] on input "therapuss" at bounding box center [312, 17] width 74 height 15
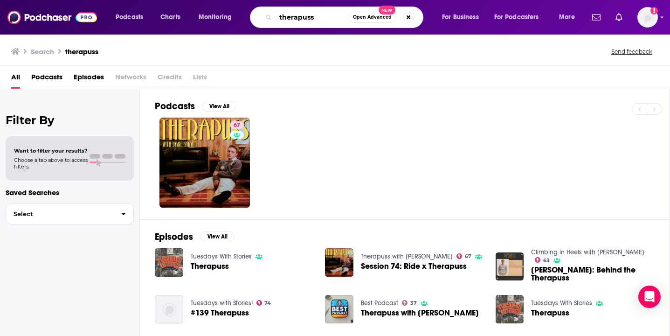
drag, startPoint x: 320, startPoint y: 19, endPoint x: 268, endPoint y: 17, distance: 52.7
click at [268, 17] on div "therapuss Open Advanced New" at bounding box center [336, 17] width 173 height 21
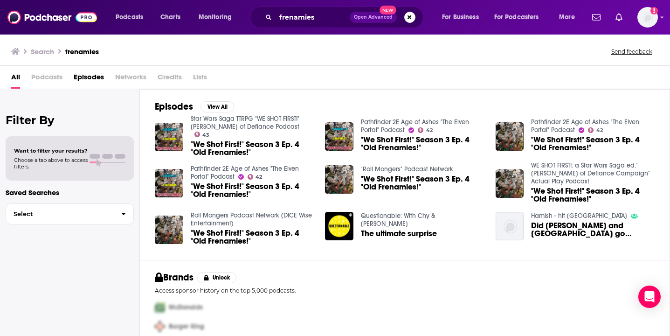
scroll to position [16, 0]
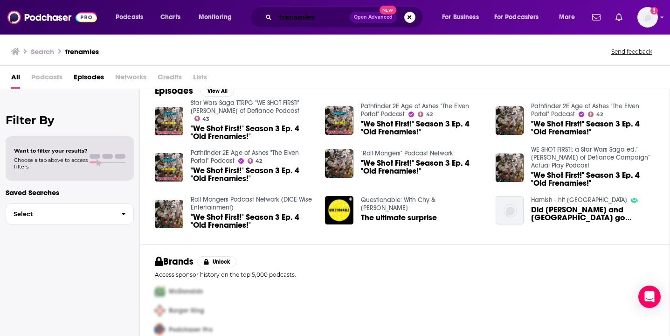
click at [329, 18] on input "frenamies" at bounding box center [312, 17] width 74 height 15
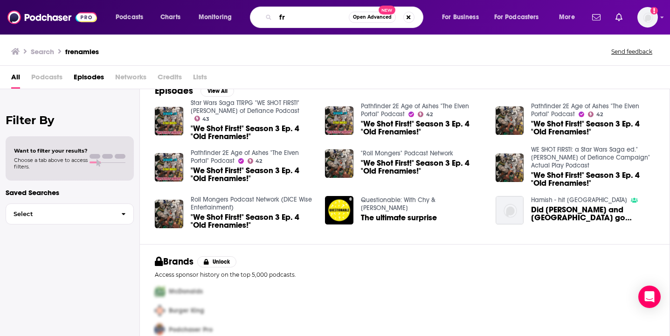
type input "f"
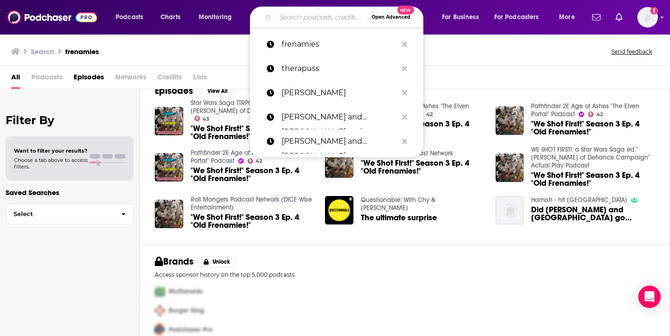
click at [302, 19] on input "Search podcasts, credits, & more..." at bounding box center [321, 17] width 92 height 15
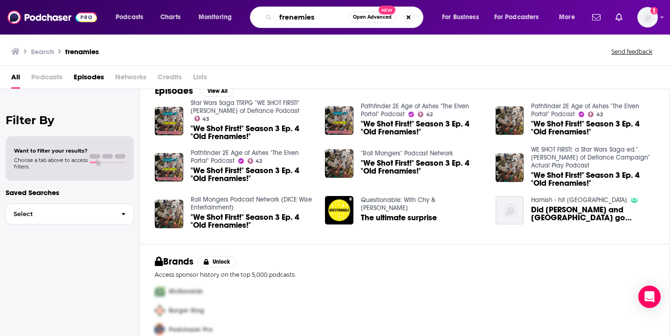
type input "frenemies"
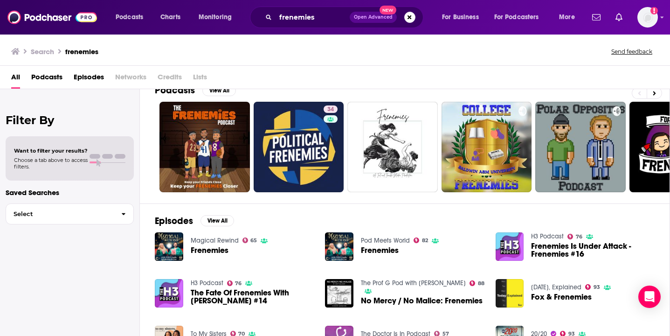
click at [165, 242] on img "Frenemies" at bounding box center [169, 246] width 28 height 28
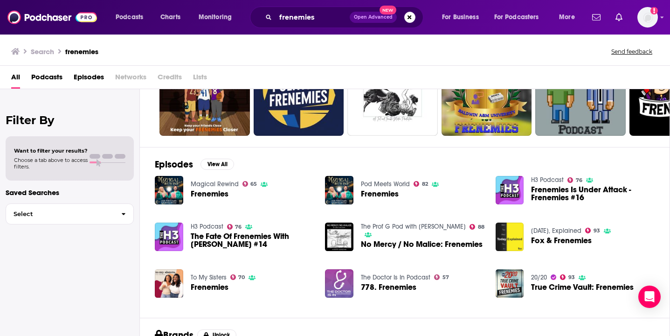
scroll to position [77, 0]
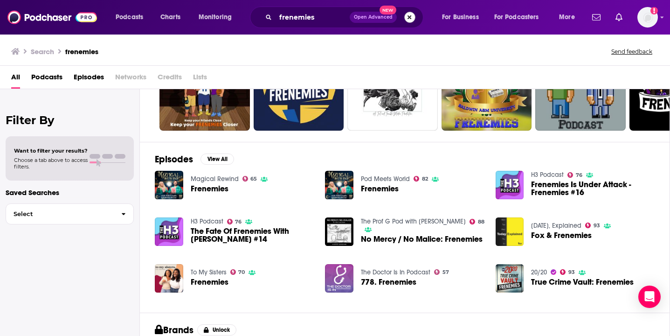
click at [408, 14] on button "Search podcasts, credits, & more..." at bounding box center [409, 17] width 11 height 11
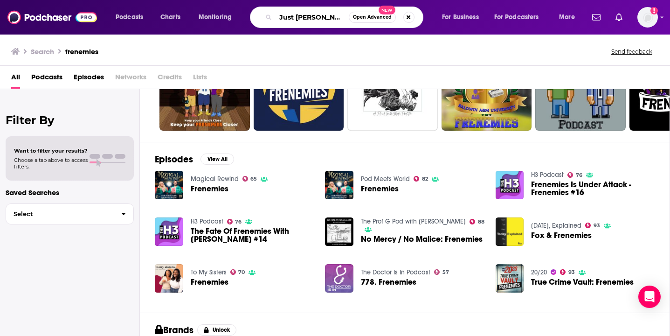
type input "Just [PERSON_NAME]"
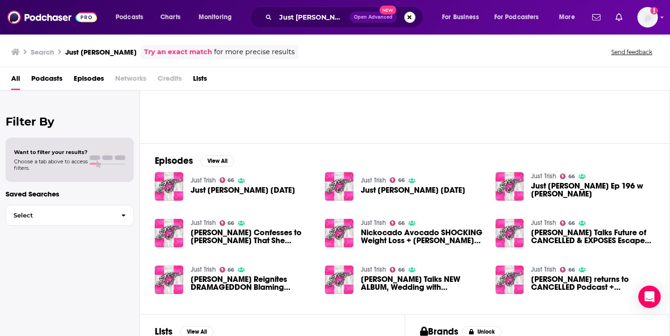
click at [175, 186] on img "Just Trish Jul 03, 2025" at bounding box center [169, 186] width 28 height 28
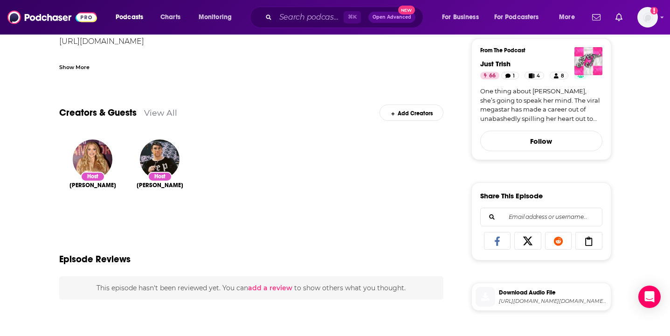
scroll to position [242, 0]
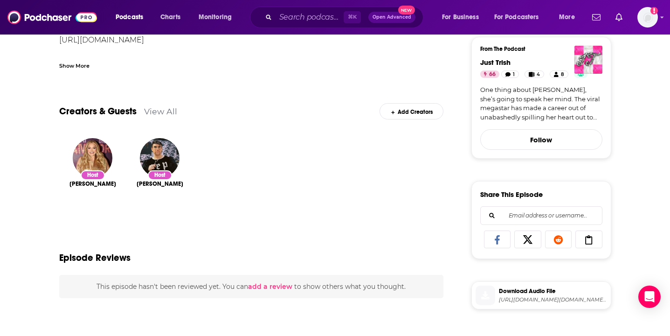
click at [93, 152] on img "Trisha Paytas" at bounding box center [93, 158] width 40 height 40
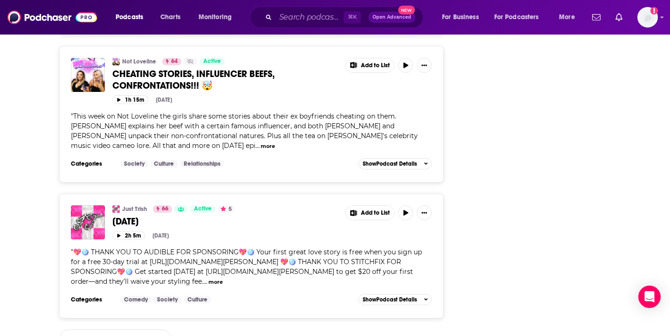
scroll to position [957, 0]
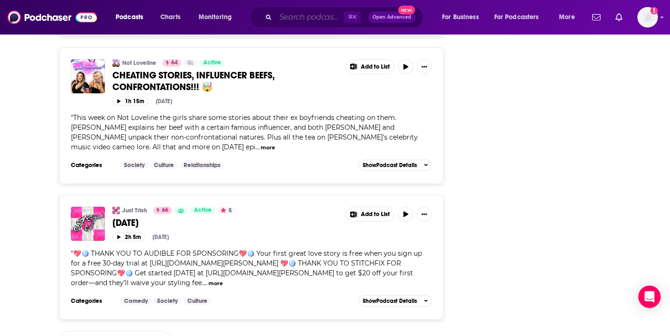
click at [285, 18] on input "Search podcasts, credits, & more..." at bounding box center [309, 17] width 68 height 15
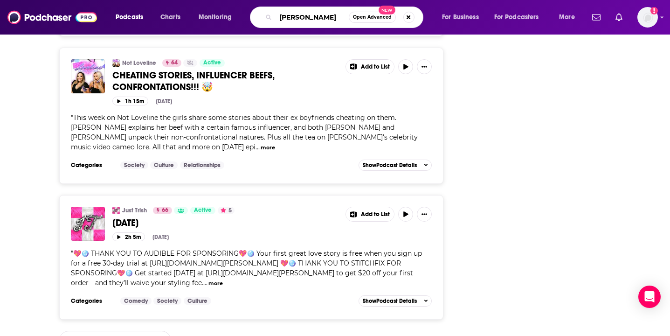
type input "[PERSON_NAME]"
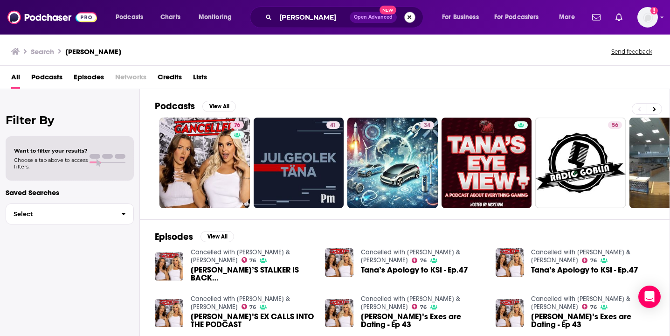
click at [411, 17] on button "Search podcasts, credits, & more..." at bounding box center [409, 17] width 11 height 11
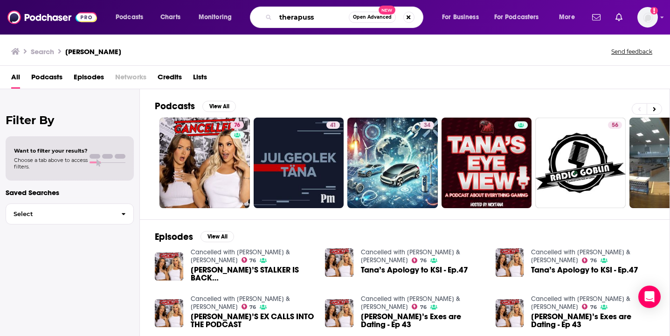
type input "therapuss"
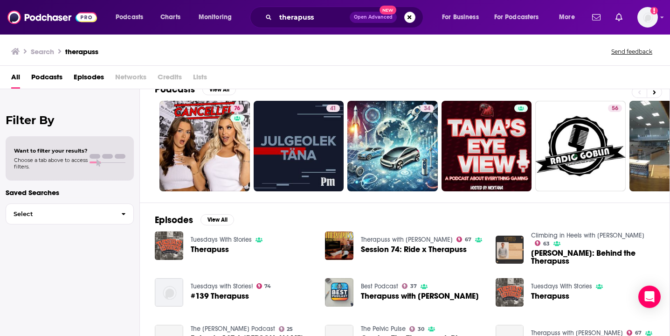
scroll to position [22, 0]
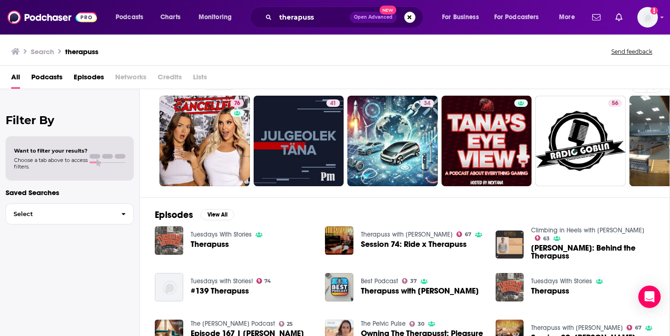
click at [342, 244] on img "Session 74: Ride x Therapuss" at bounding box center [339, 240] width 28 height 28
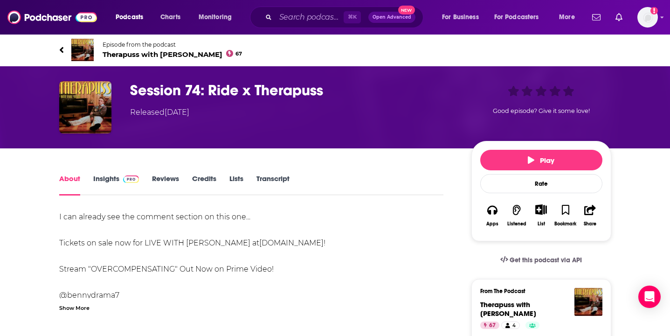
click at [85, 109] on img "Session 74: Ride x Therapuss" at bounding box center [85, 107] width 52 height 52
click at [99, 73] on div "Session 74: Ride x Therapuss Released [DATE] Good episode? Give it some love!" at bounding box center [335, 107] width 597 height 82
click at [115, 51] on span "Therapuss with [PERSON_NAME] 67" at bounding box center [173, 54] width 140 height 9
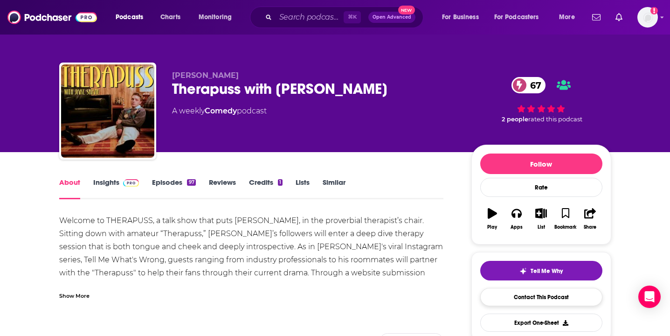
click at [490, 291] on link "Contact This Podcast" at bounding box center [541, 297] width 122 height 18
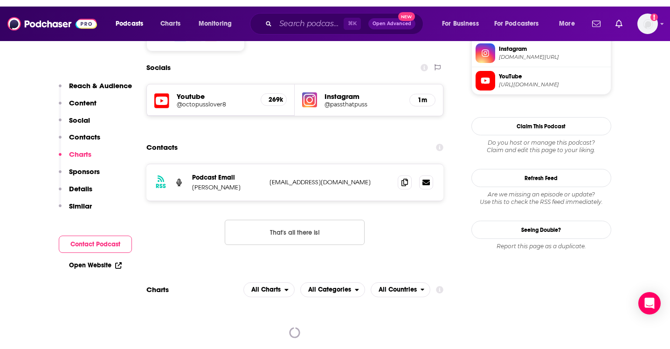
scroll to position [815, 0]
